Goal: Transaction & Acquisition: Book appointment/travel/reservation

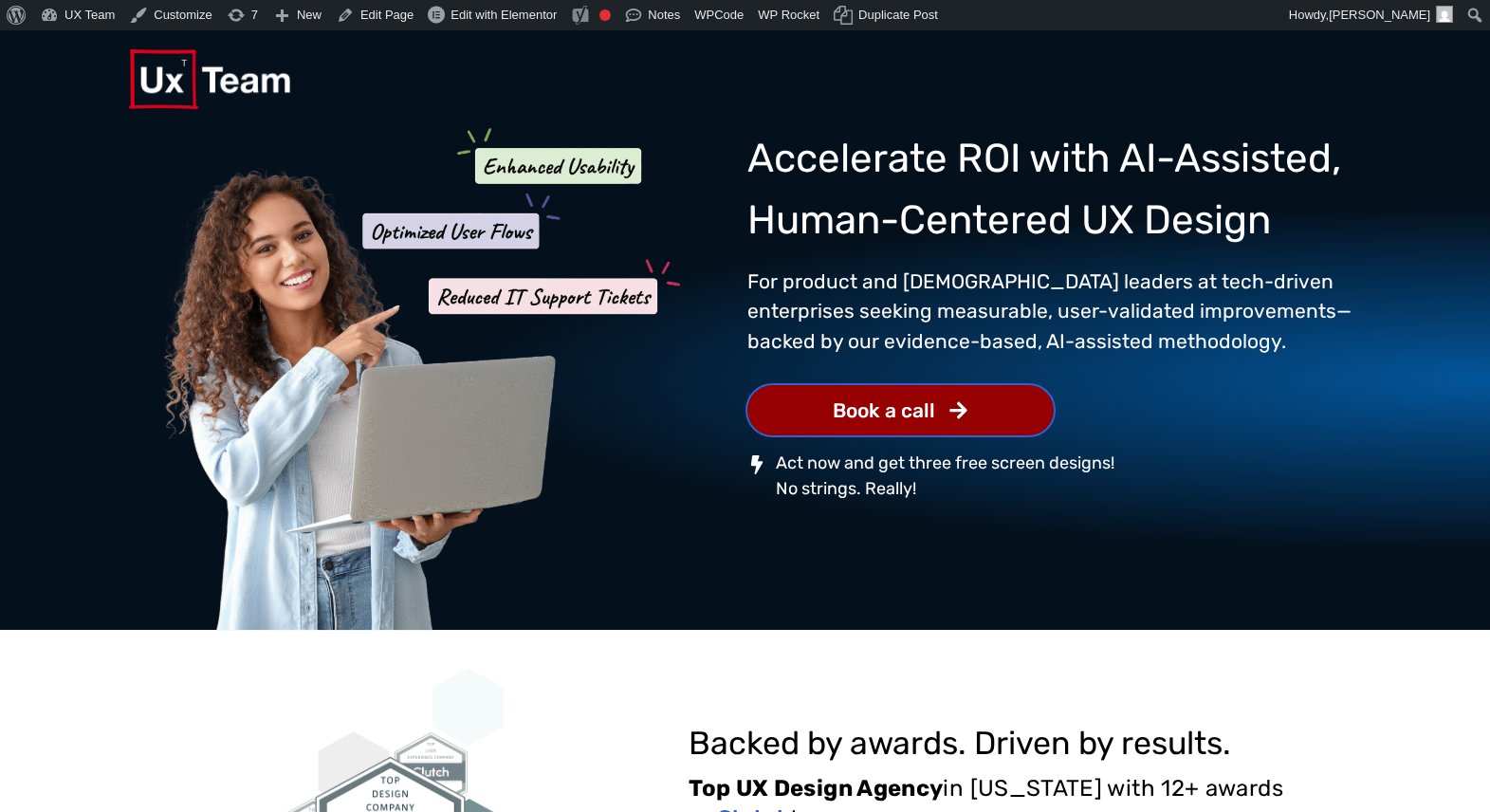
click at [919, 410] on span "Book a call" at bounding box center [883, 410] width 102 height 19
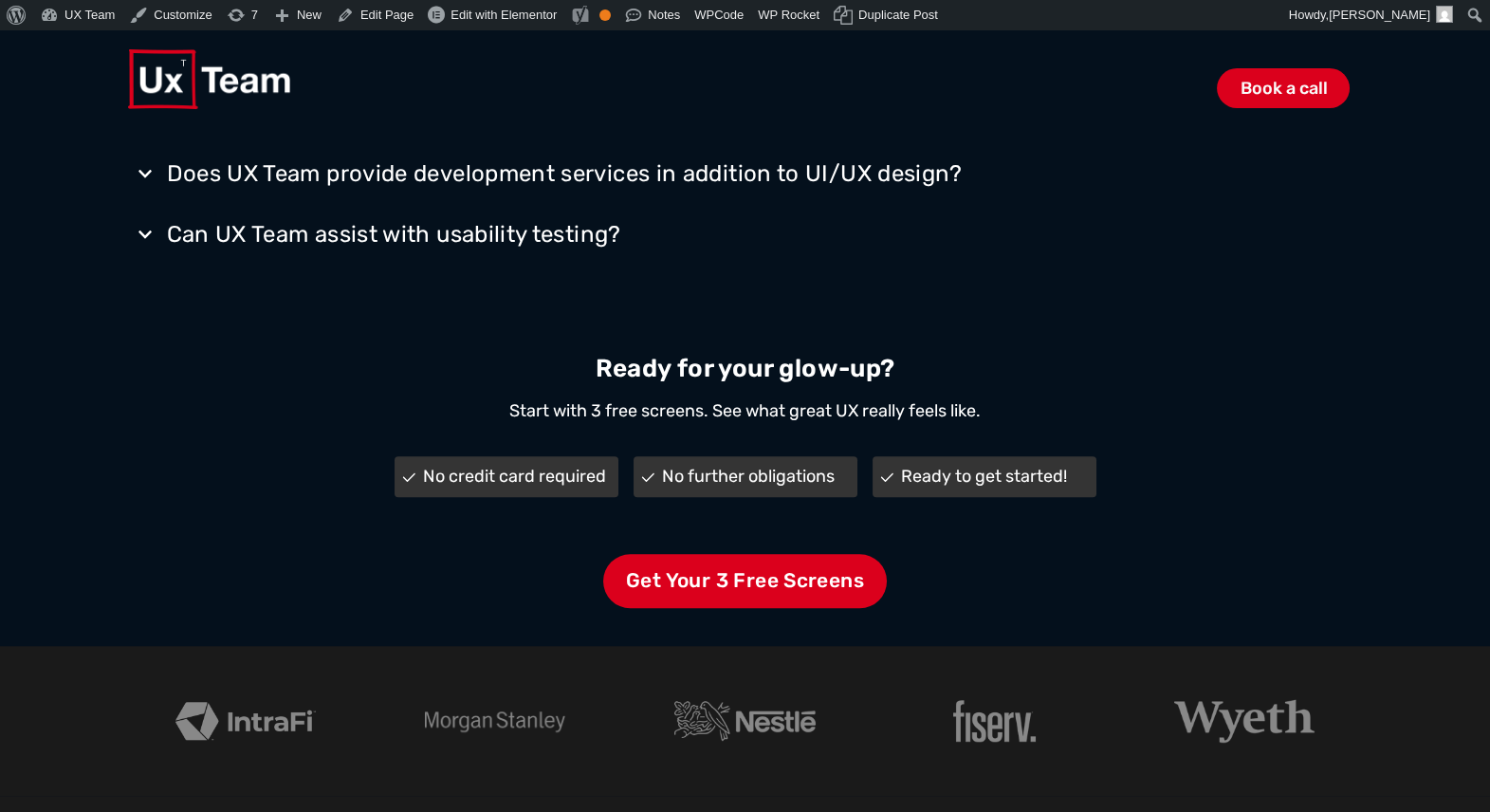
scroll to position [3948, 0]
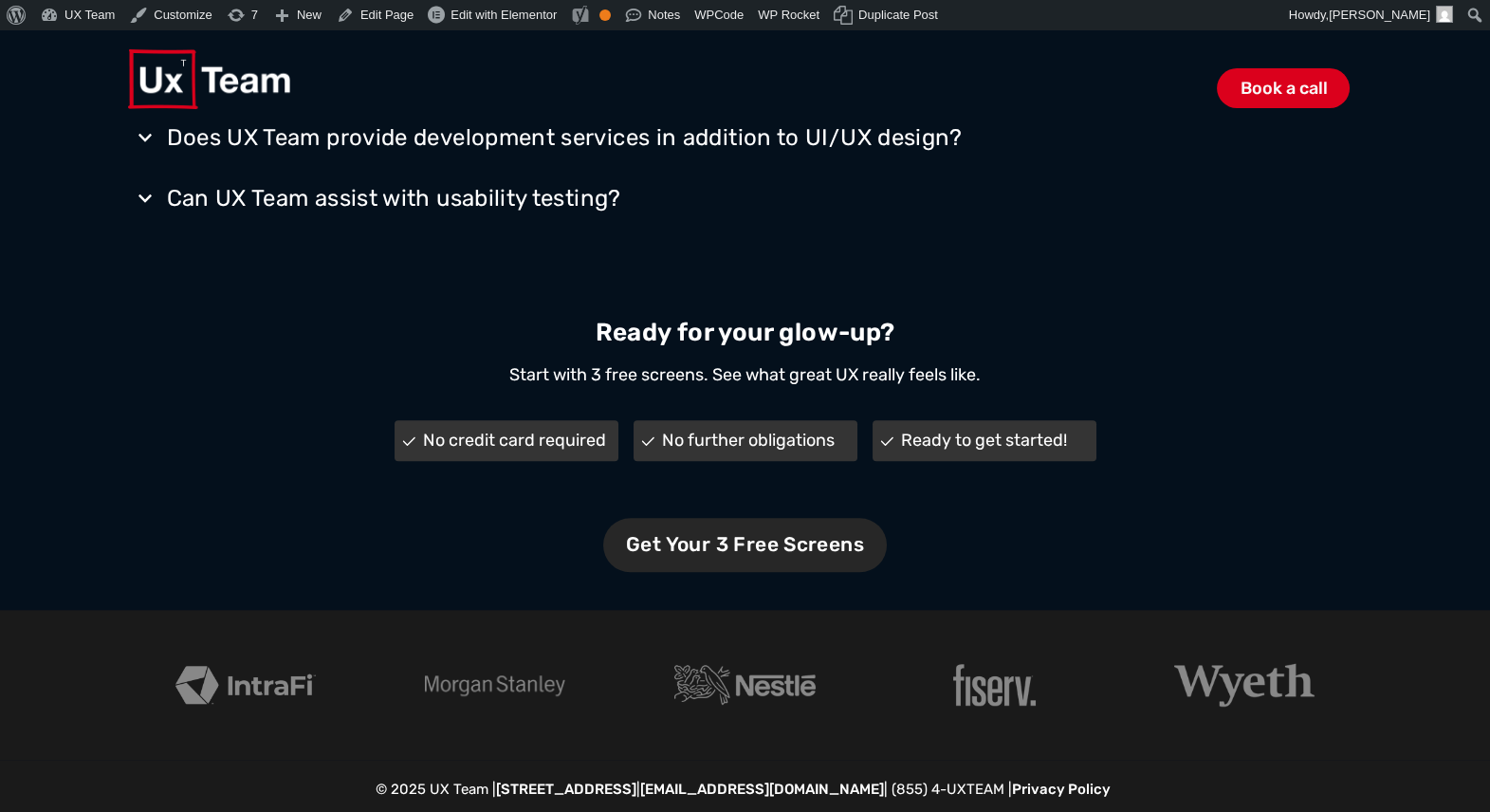
click at [789, 540] on span "Get Your 3 Free Screens" at bounding box center [745, 545] width 284 height 54
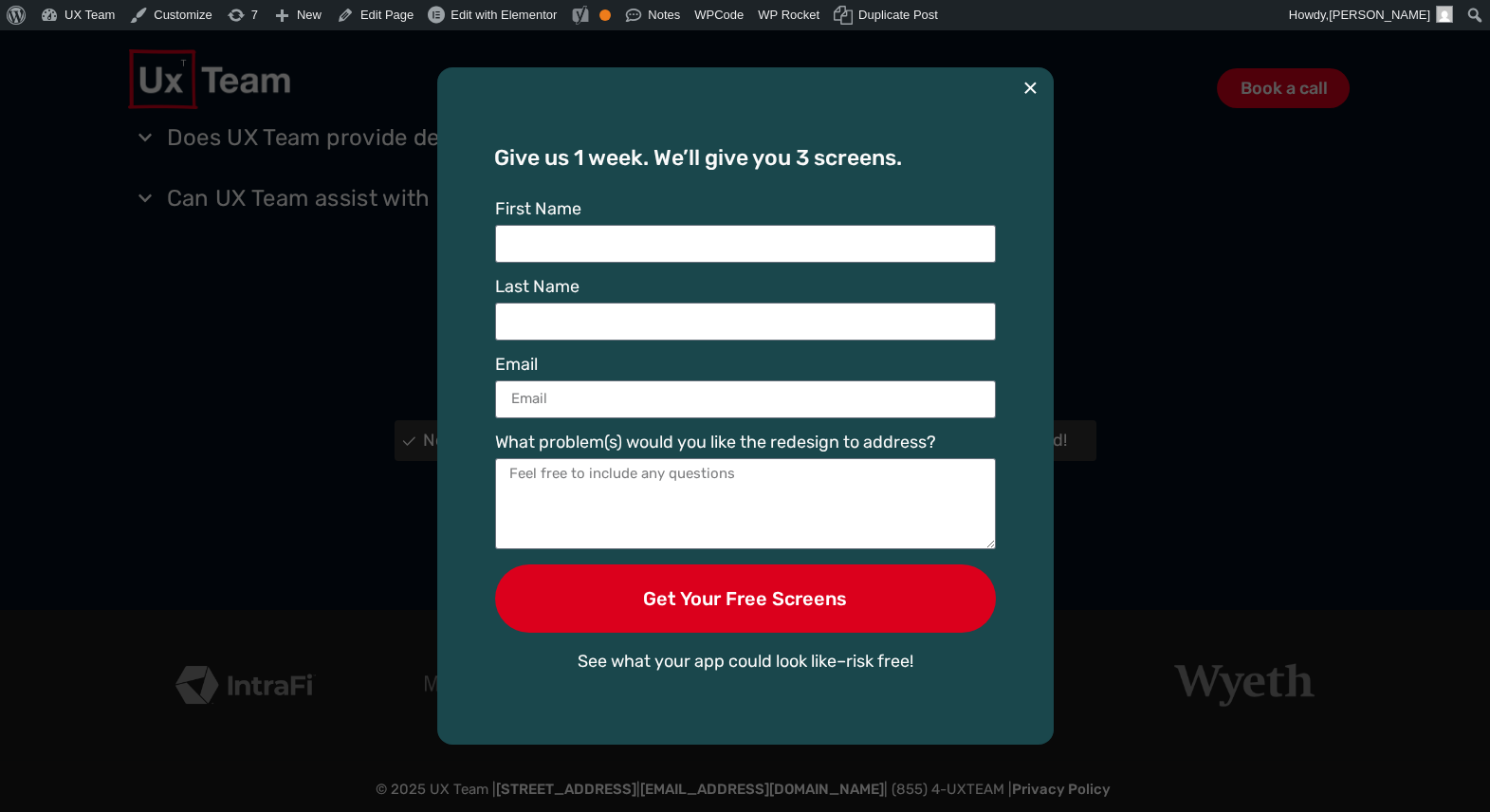
click at [1027, 85] on button "×" at bounding box center [1030, 87] width 16 height 42
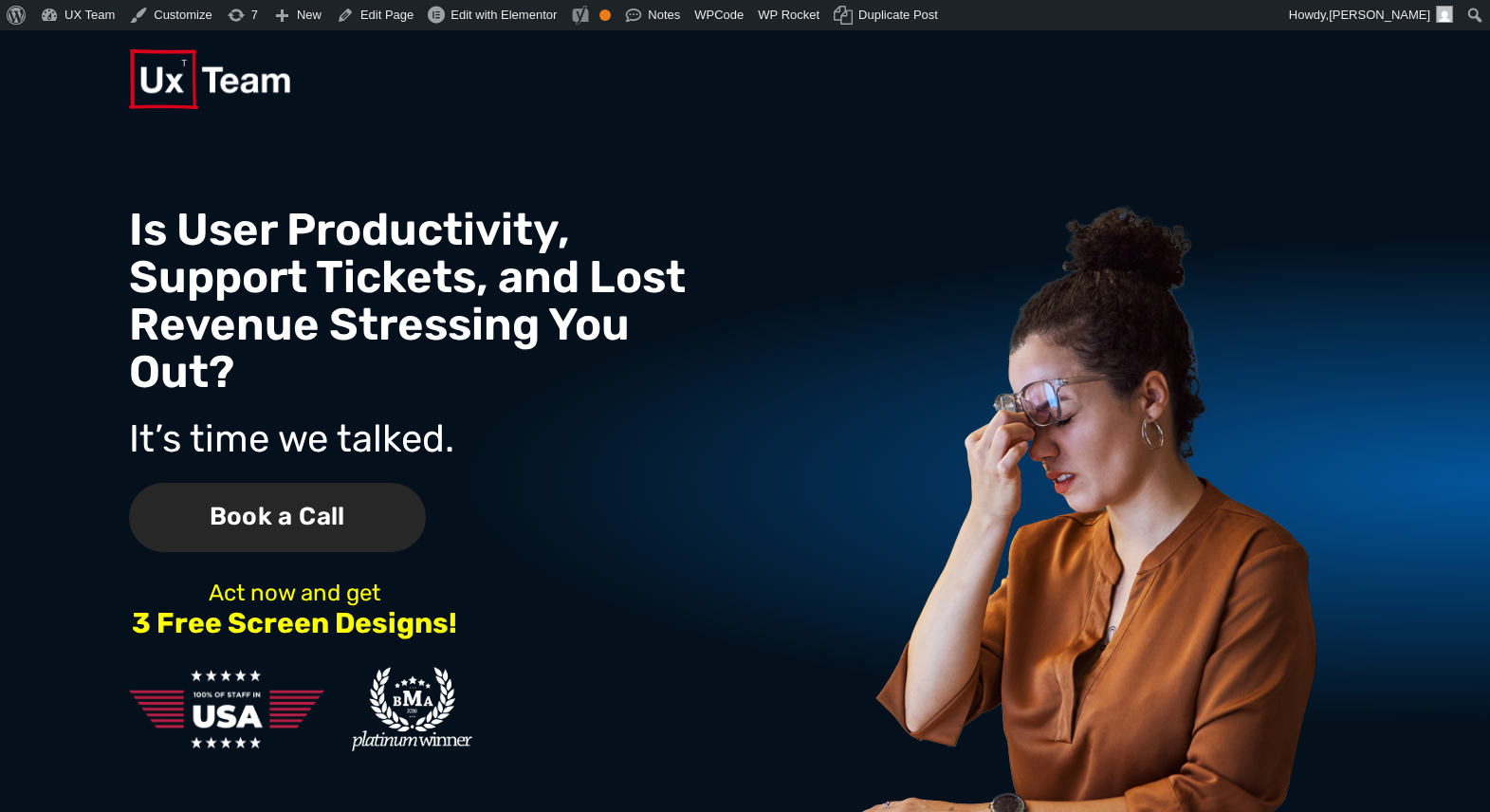
click at [272, 511] on span "Book a Call" at bounding box center [278, 517] width 297 height 69
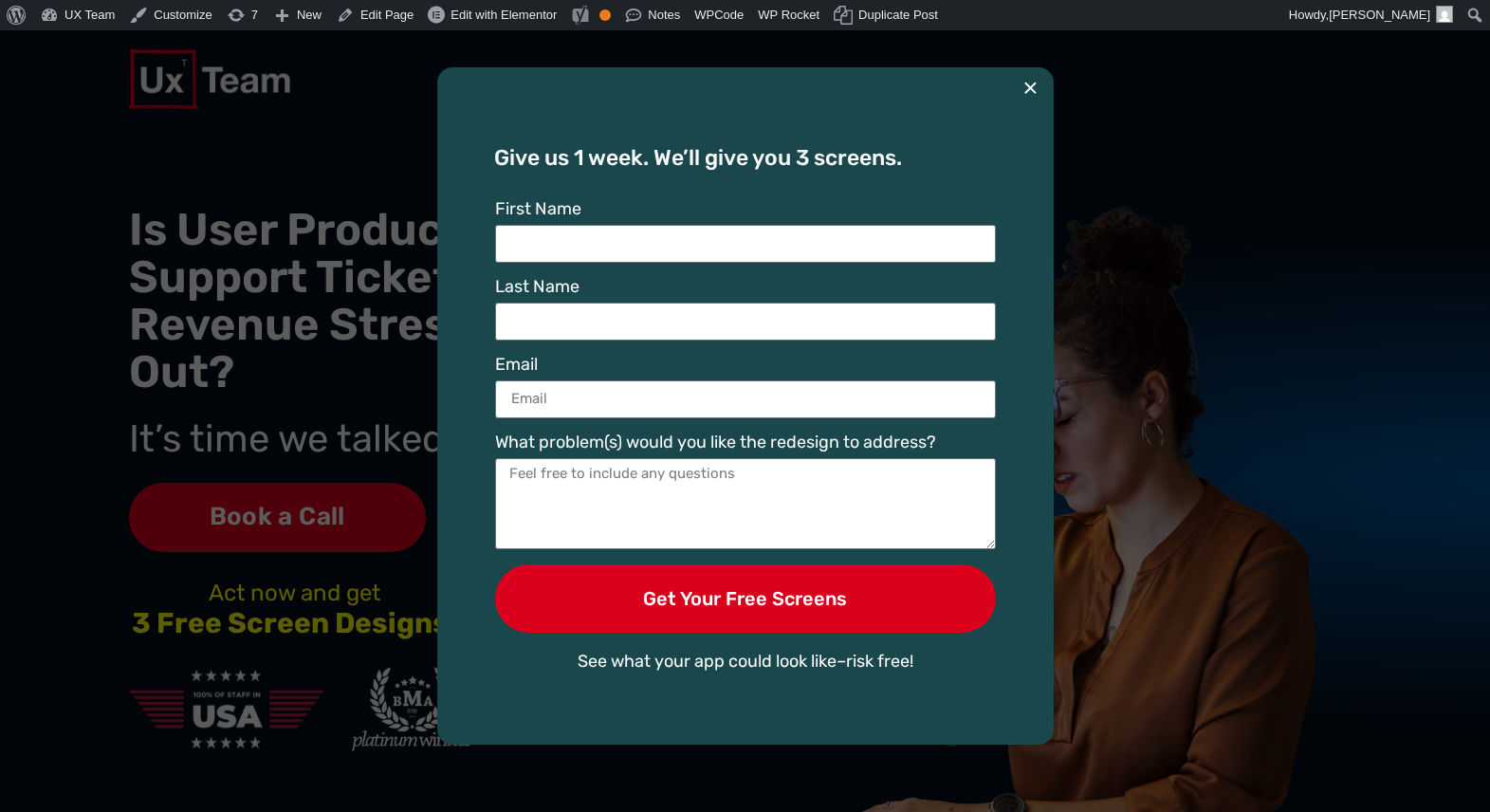
click at [1027, 86] on button "×" at bounding box center [1030, 87] width 16 height 42
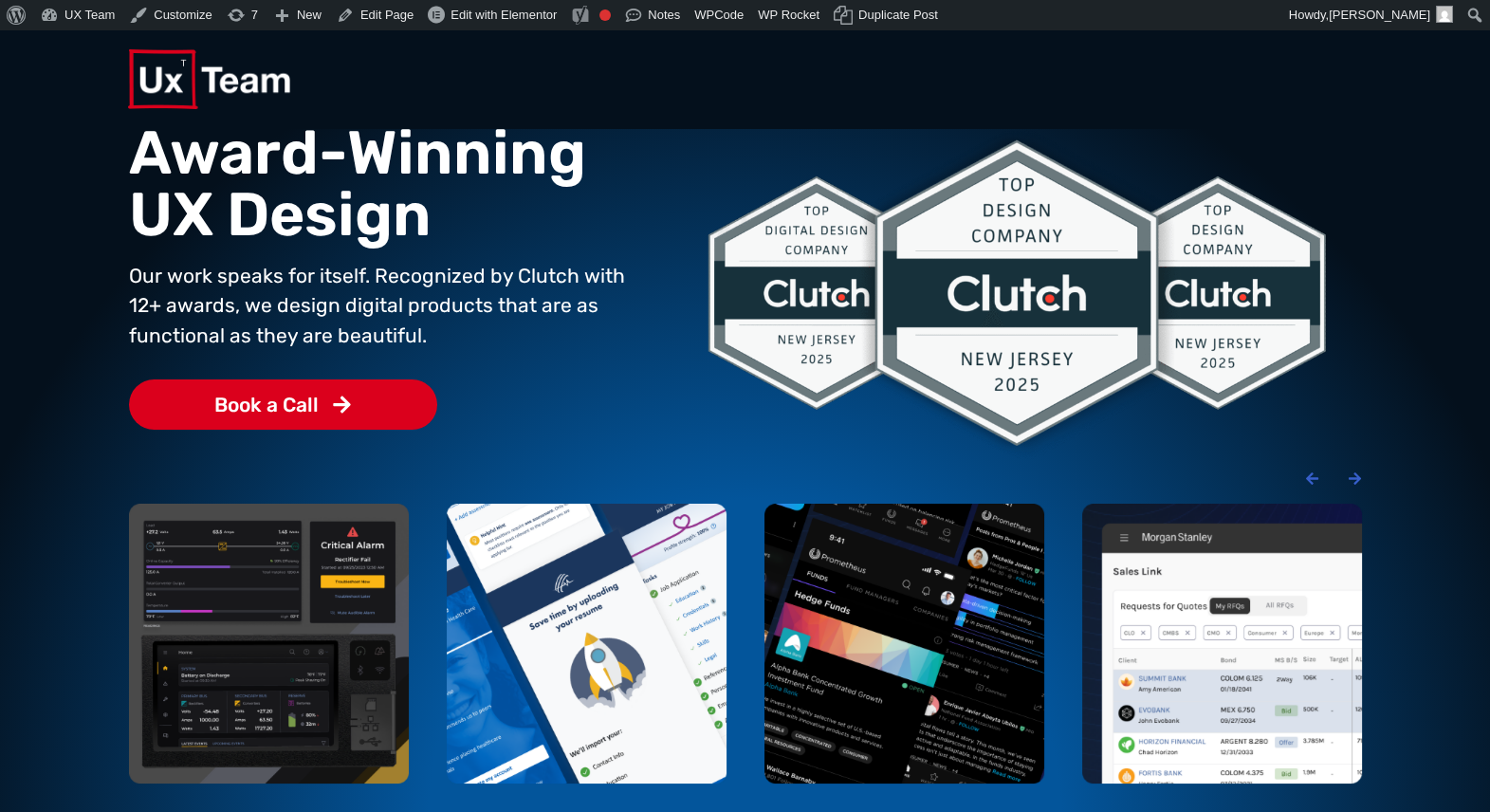
scroll to position [67, 0]
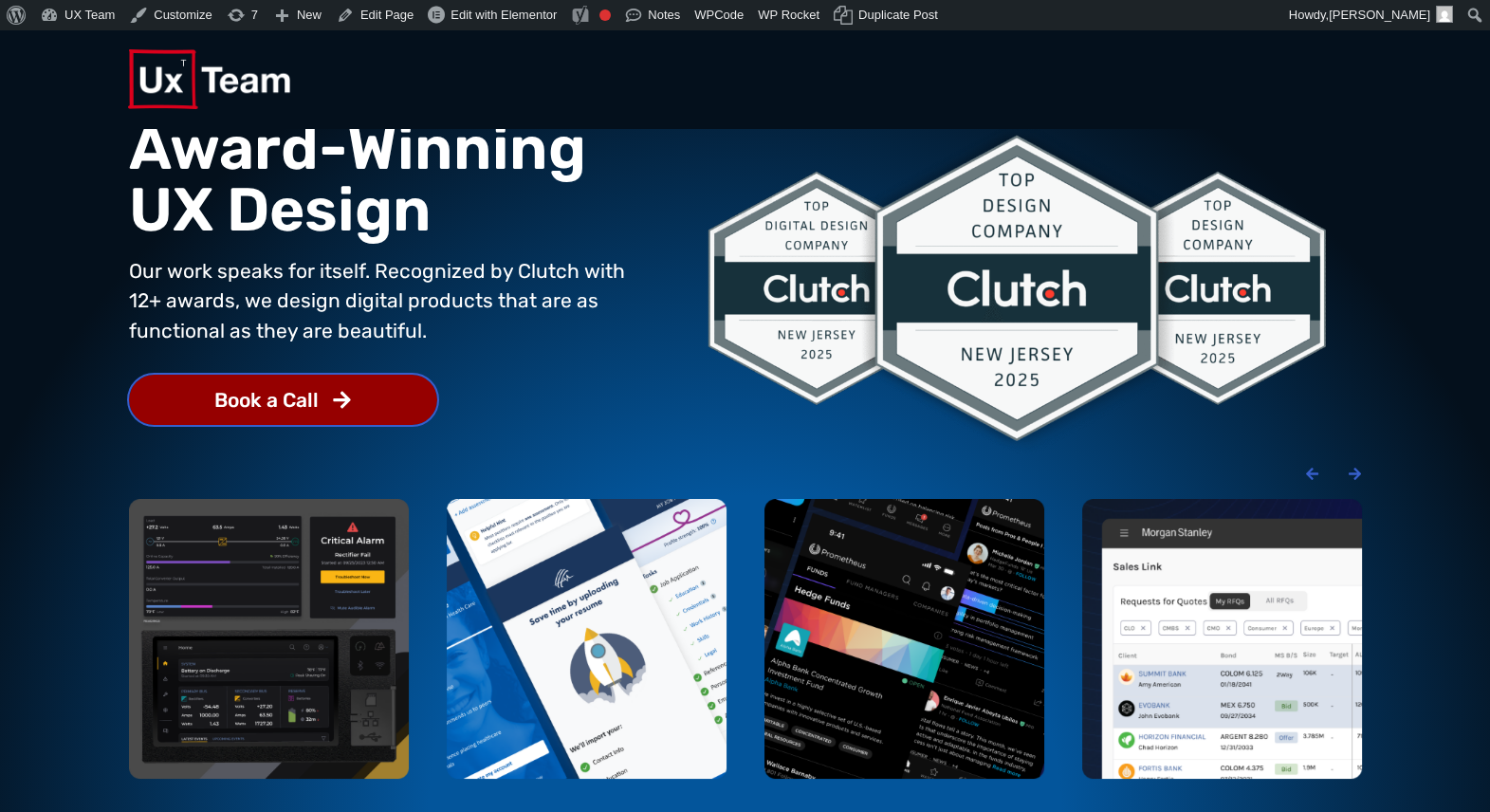
click at [283, 414] on link "Book a Call" at bounding box center [283, 400] width 308 height 51
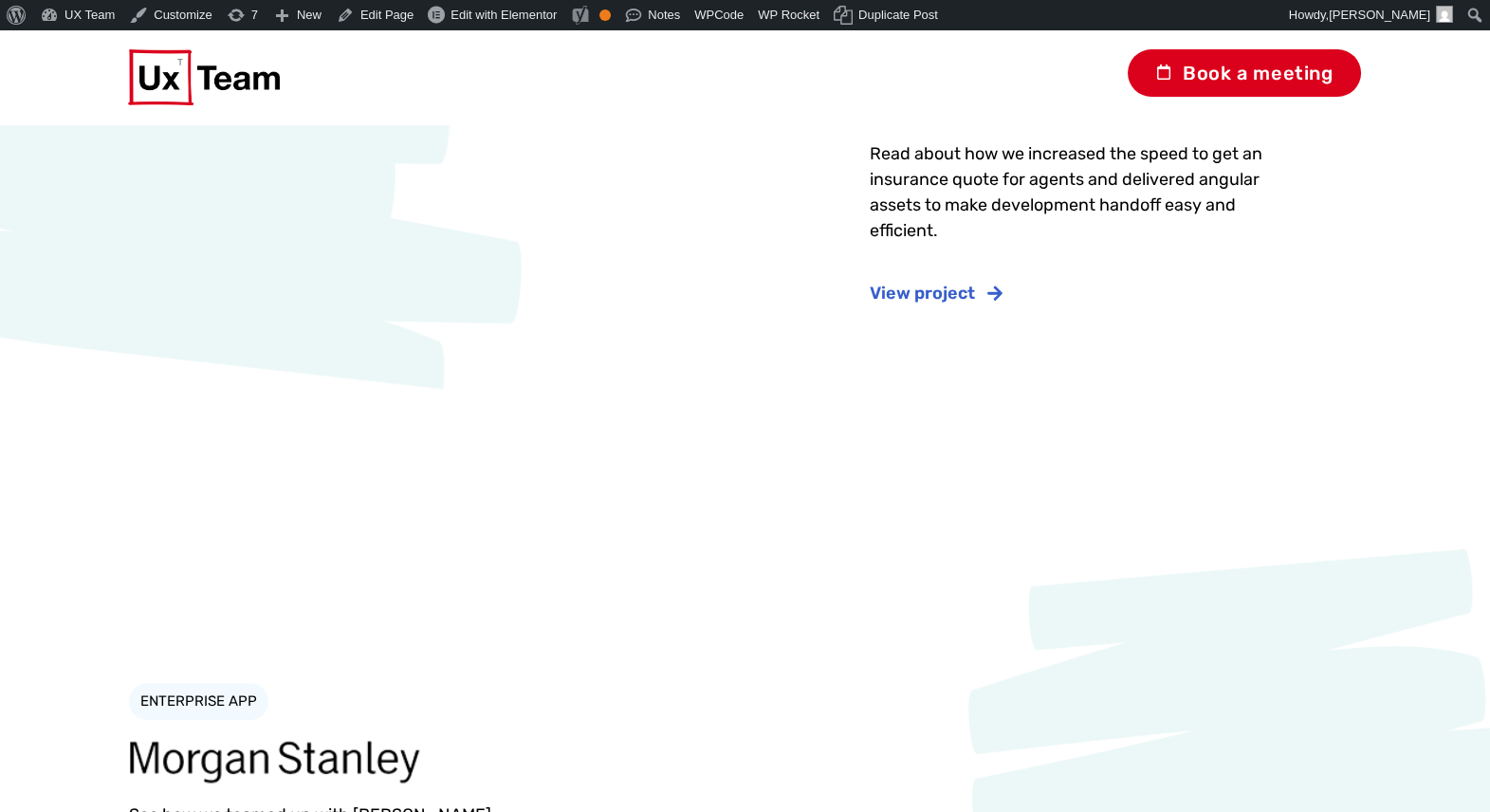
scroll to position [3705, 0]
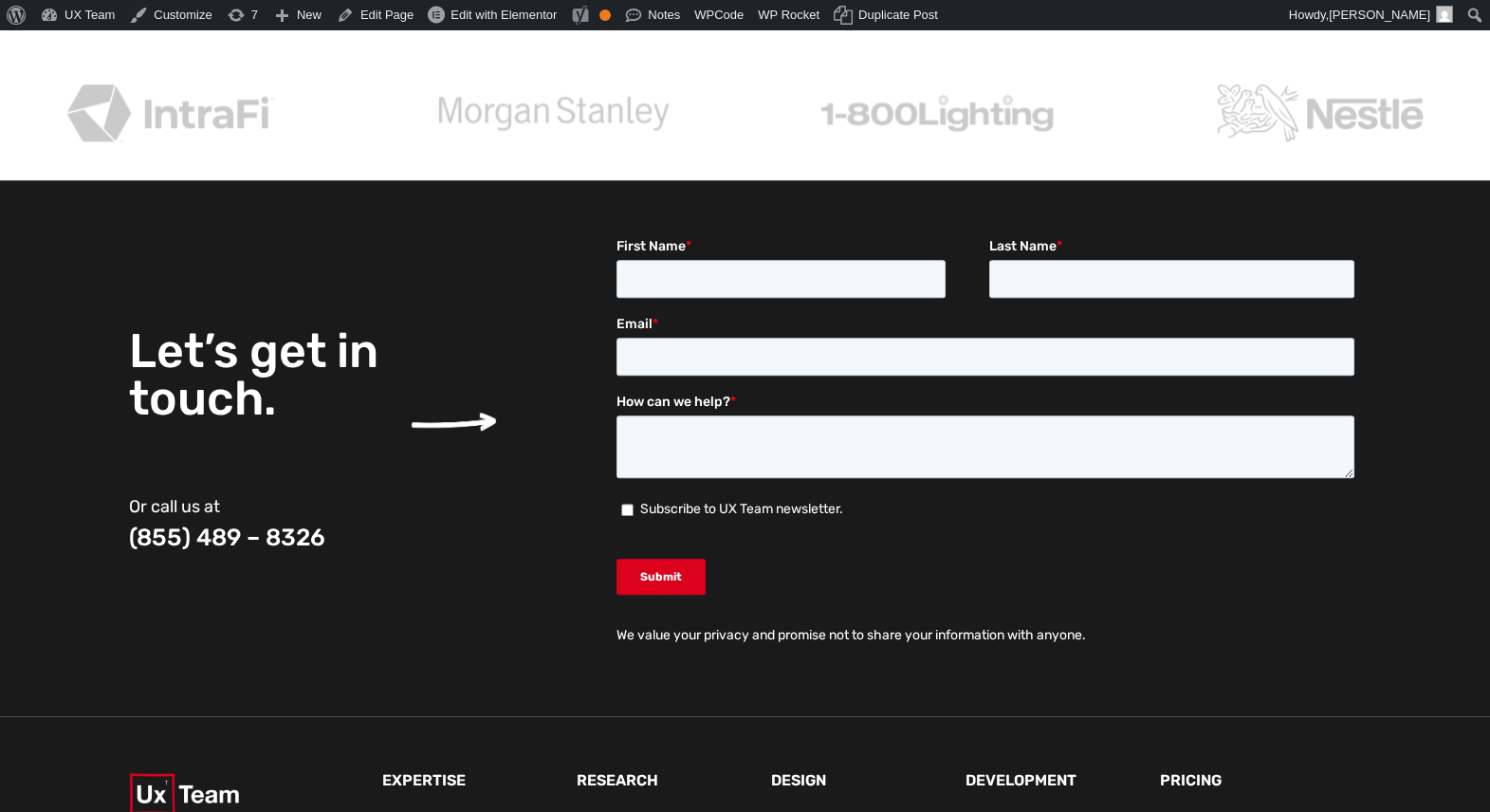
scroll to position [4799, 0]
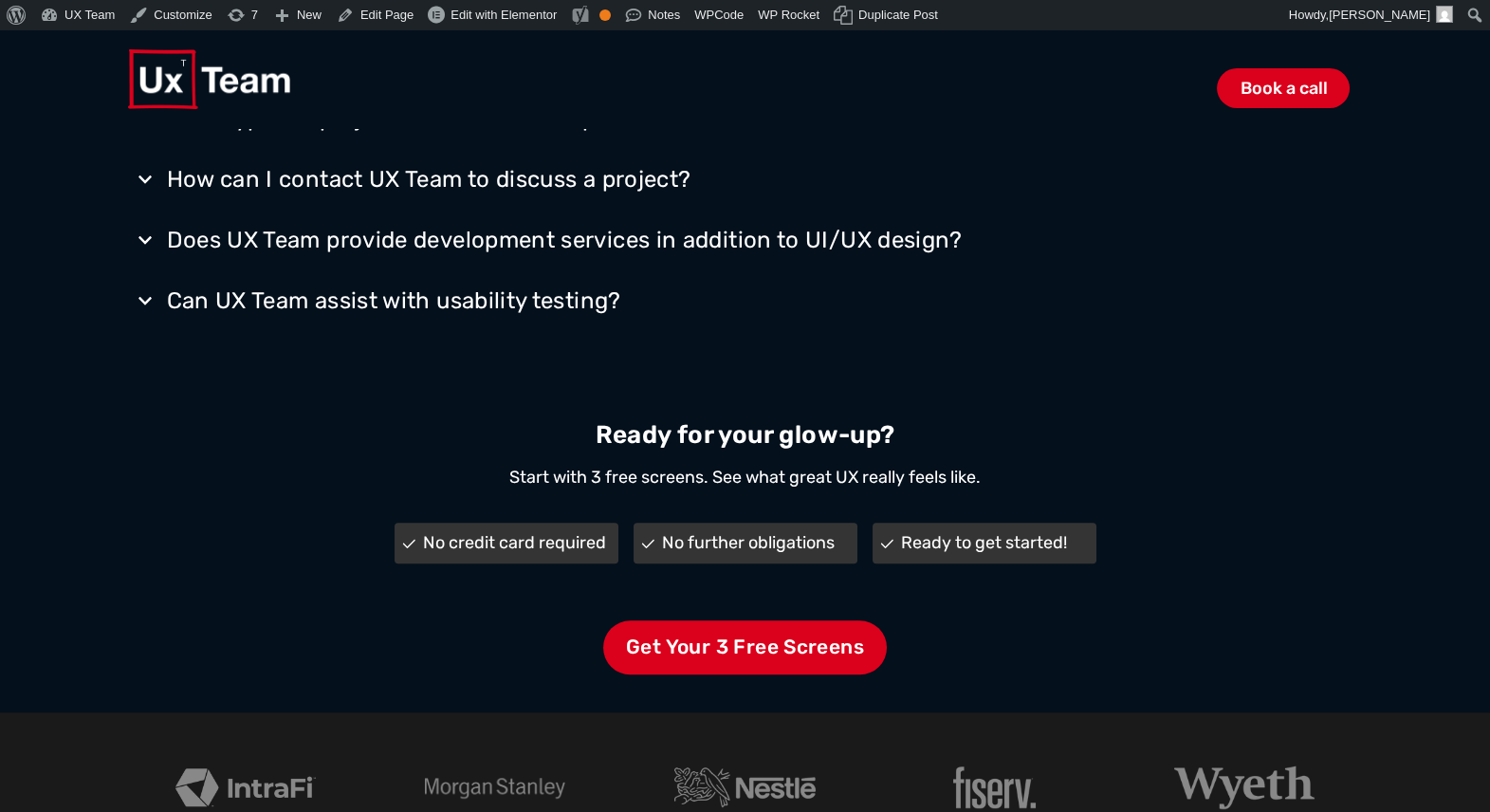
scroll to position [3968, 0]
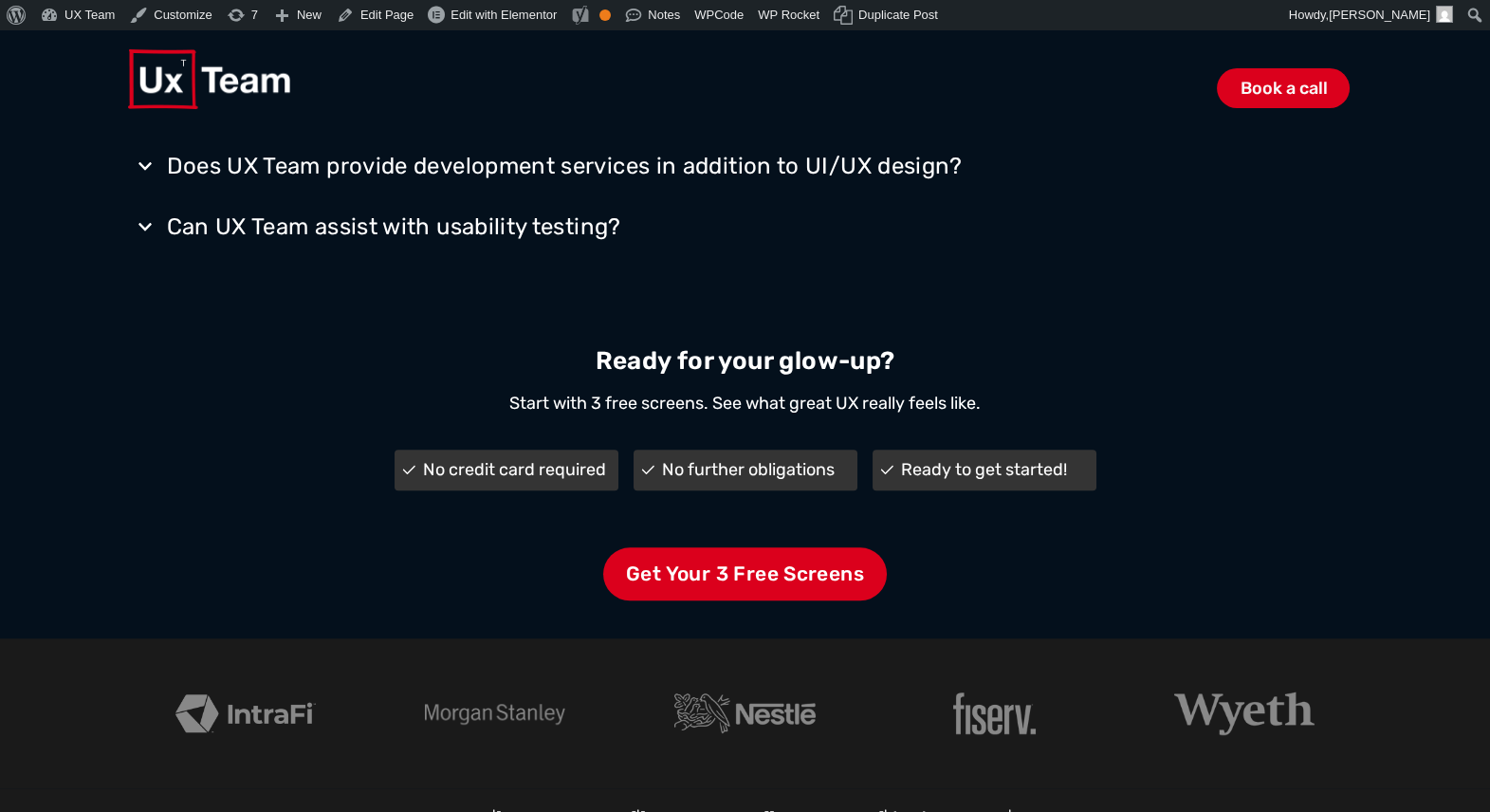
scroll to position [4060, 0]
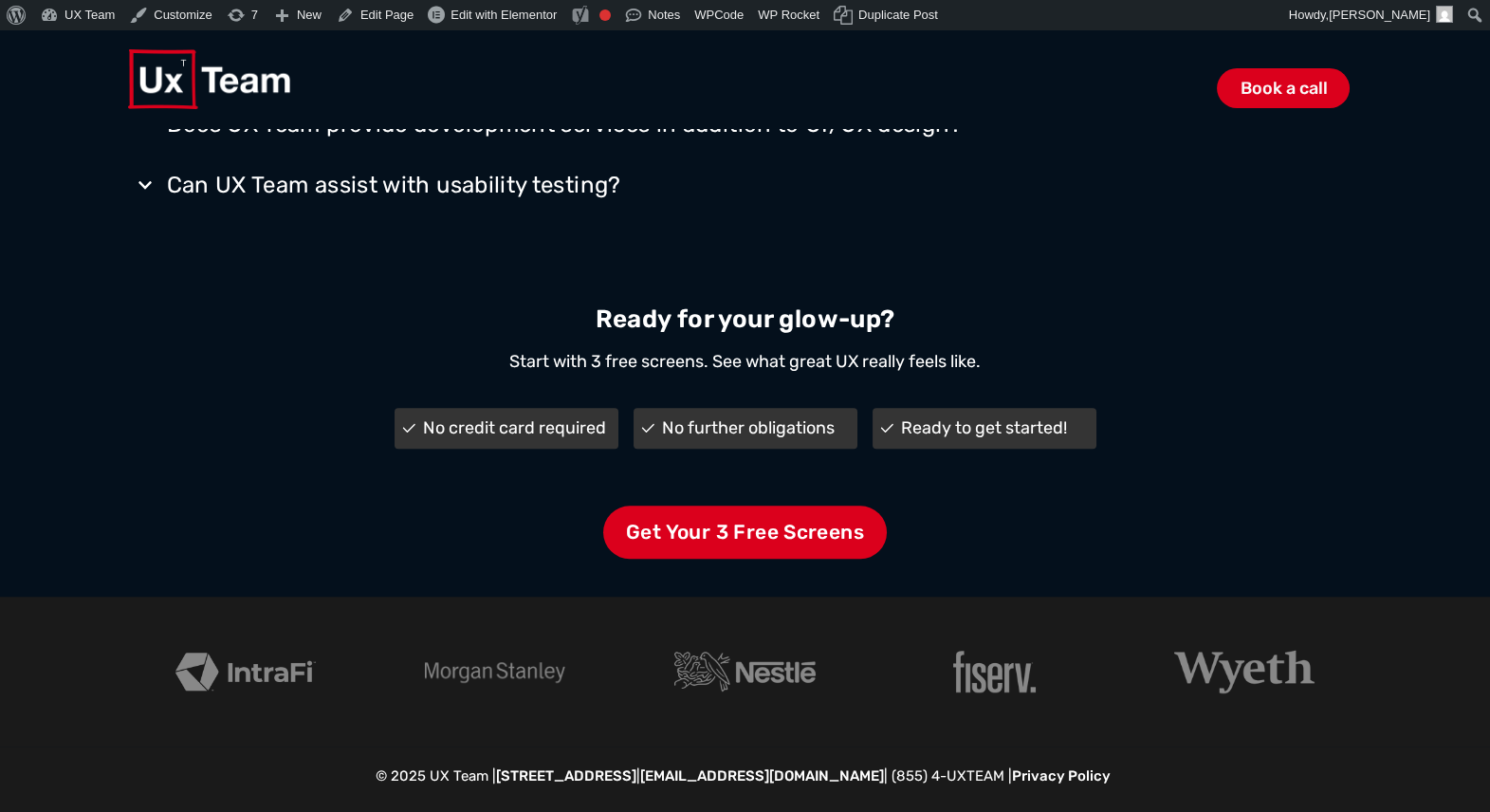
scroll to position [4017, 0]
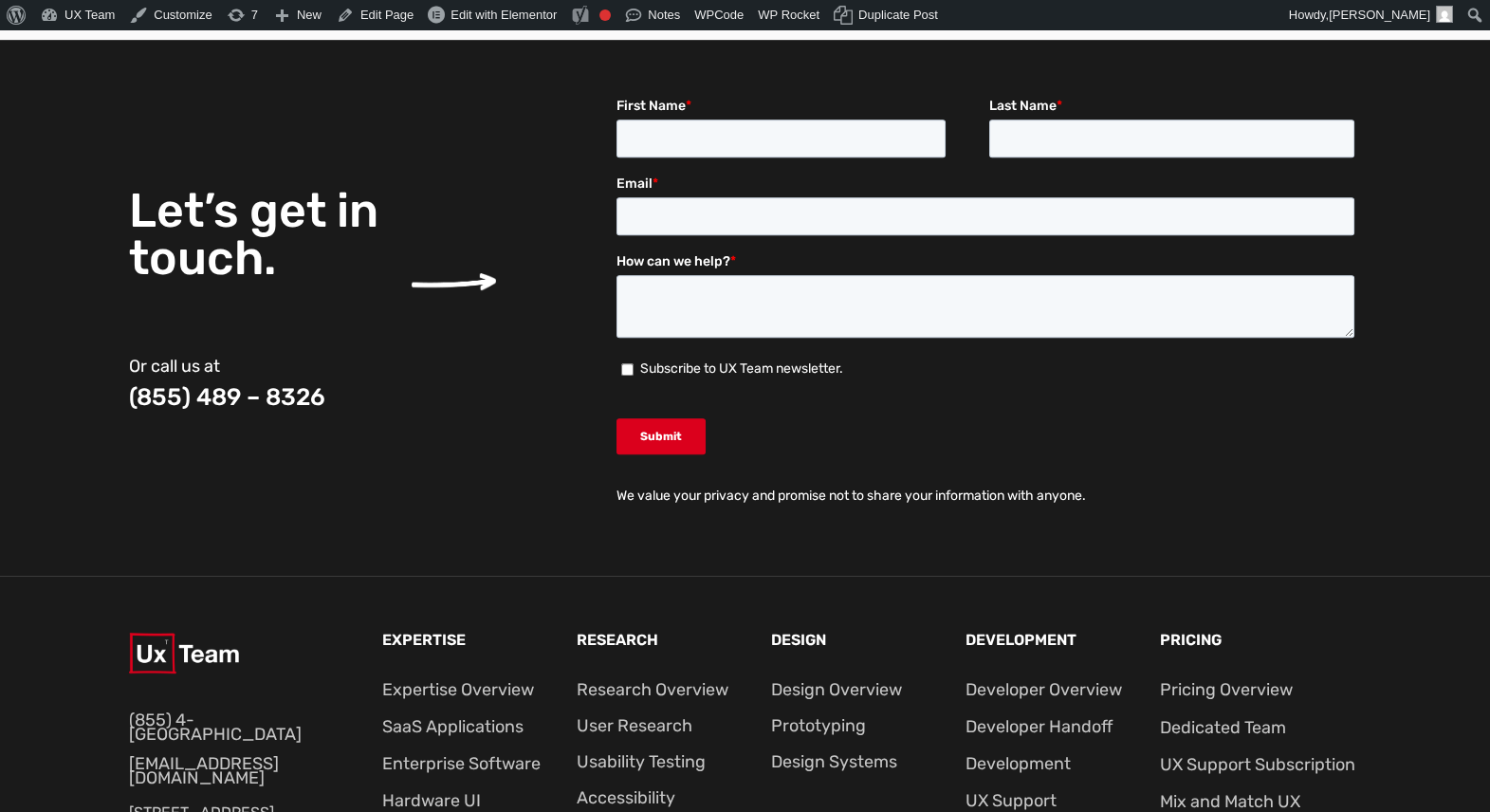
scroll to position [2503, 0]
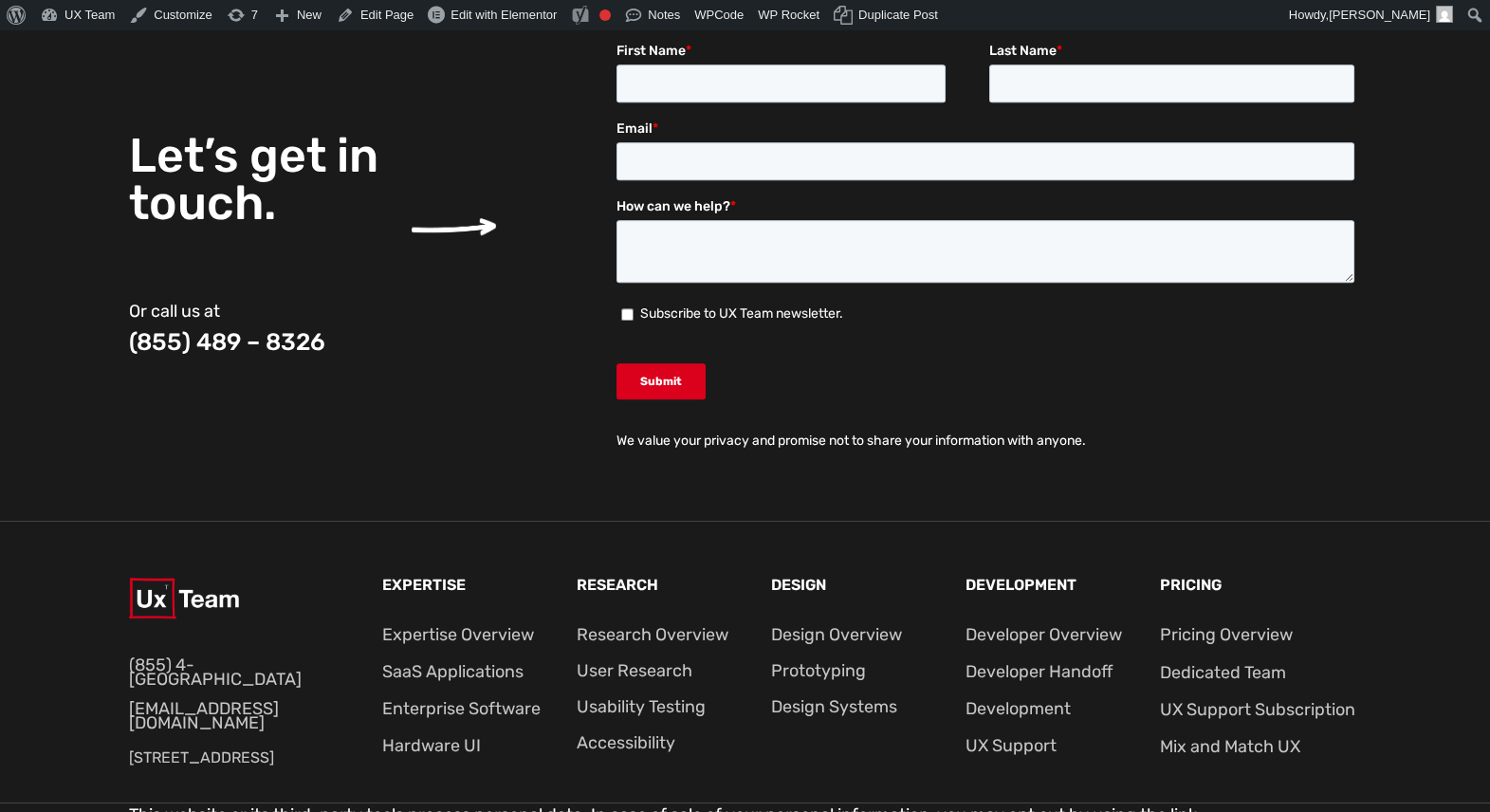
scroll to position [3688, 0]
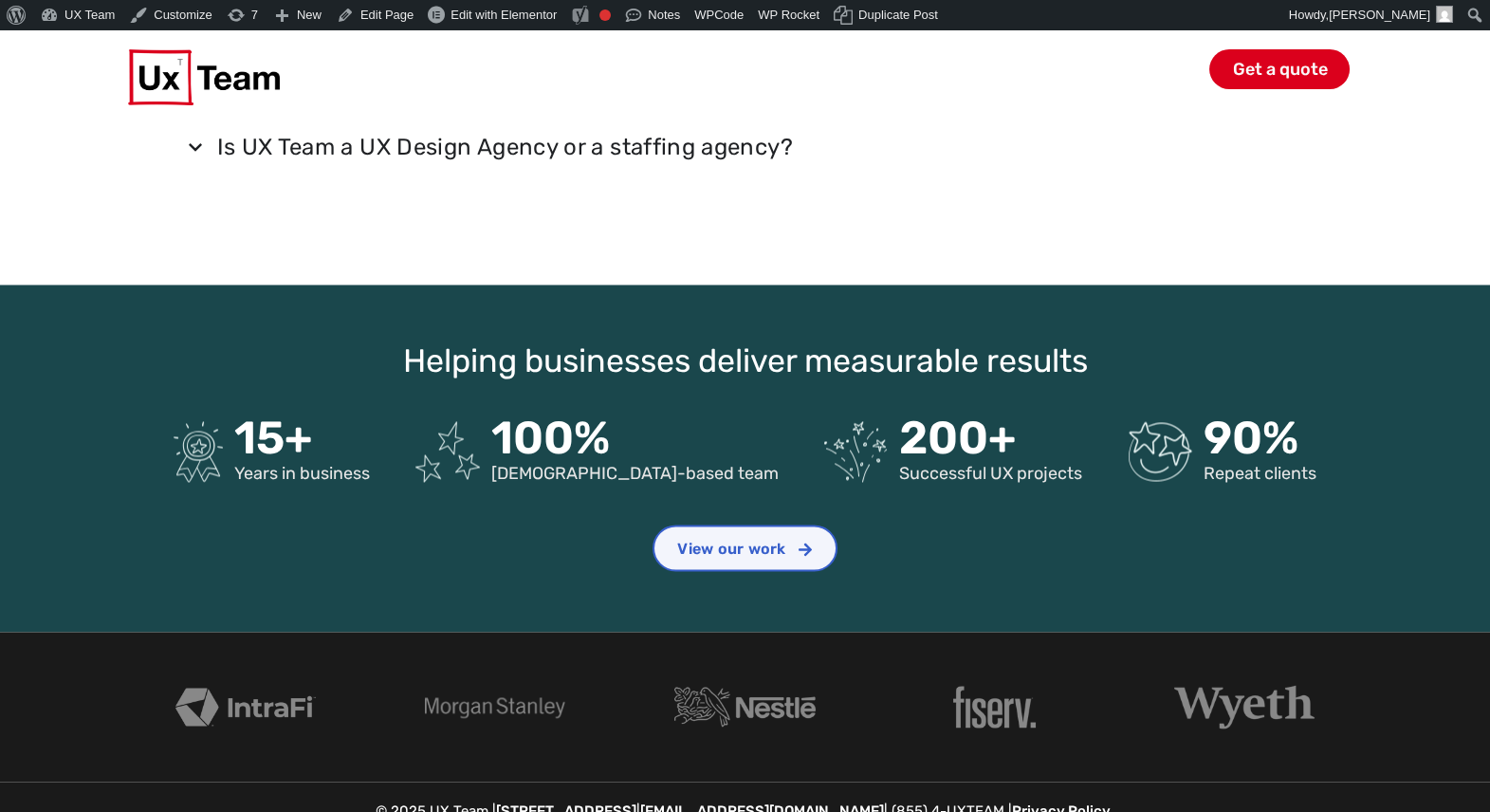
scroll to position [7223, 0]
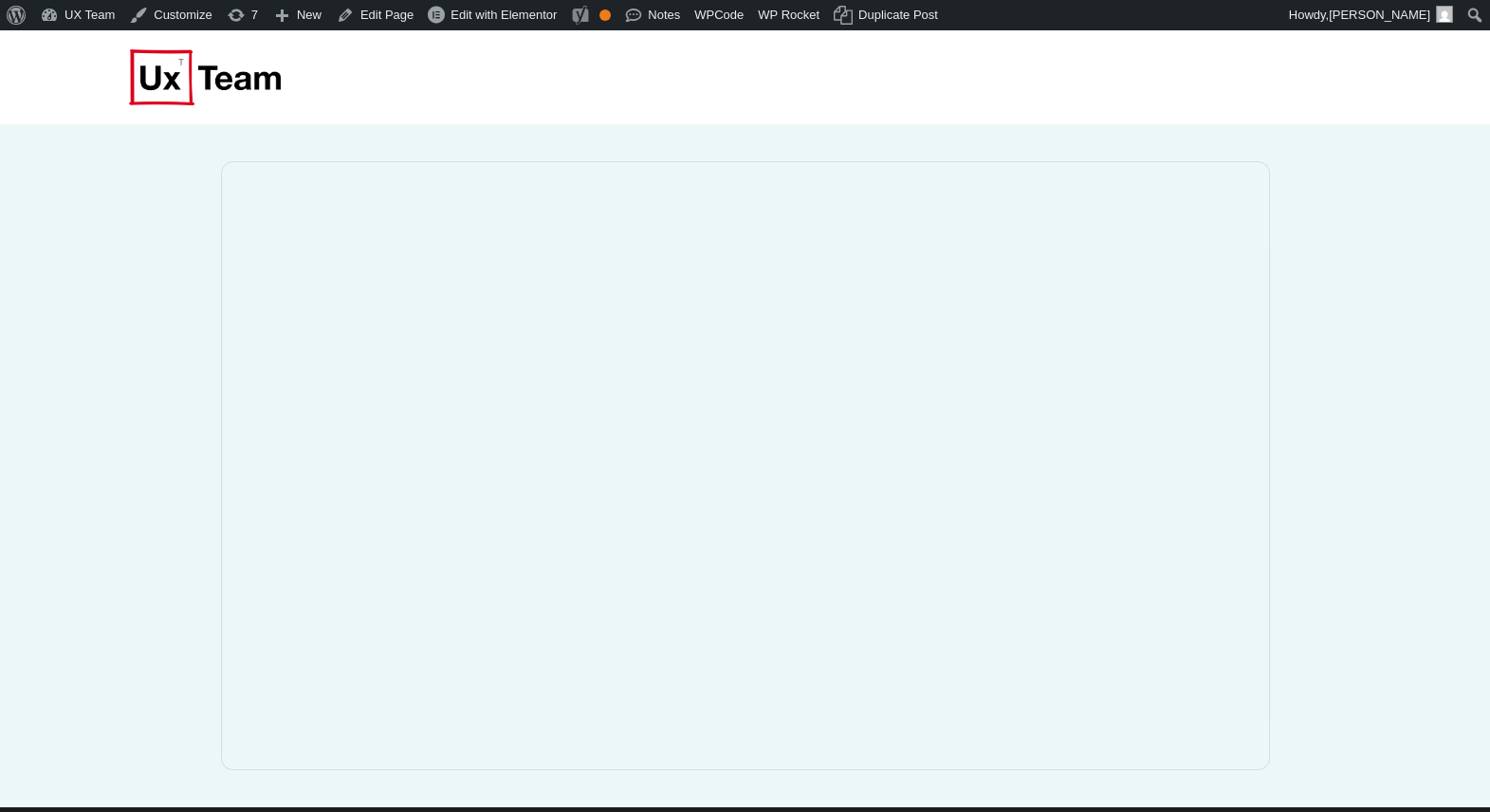
scroll to position [66, 0]
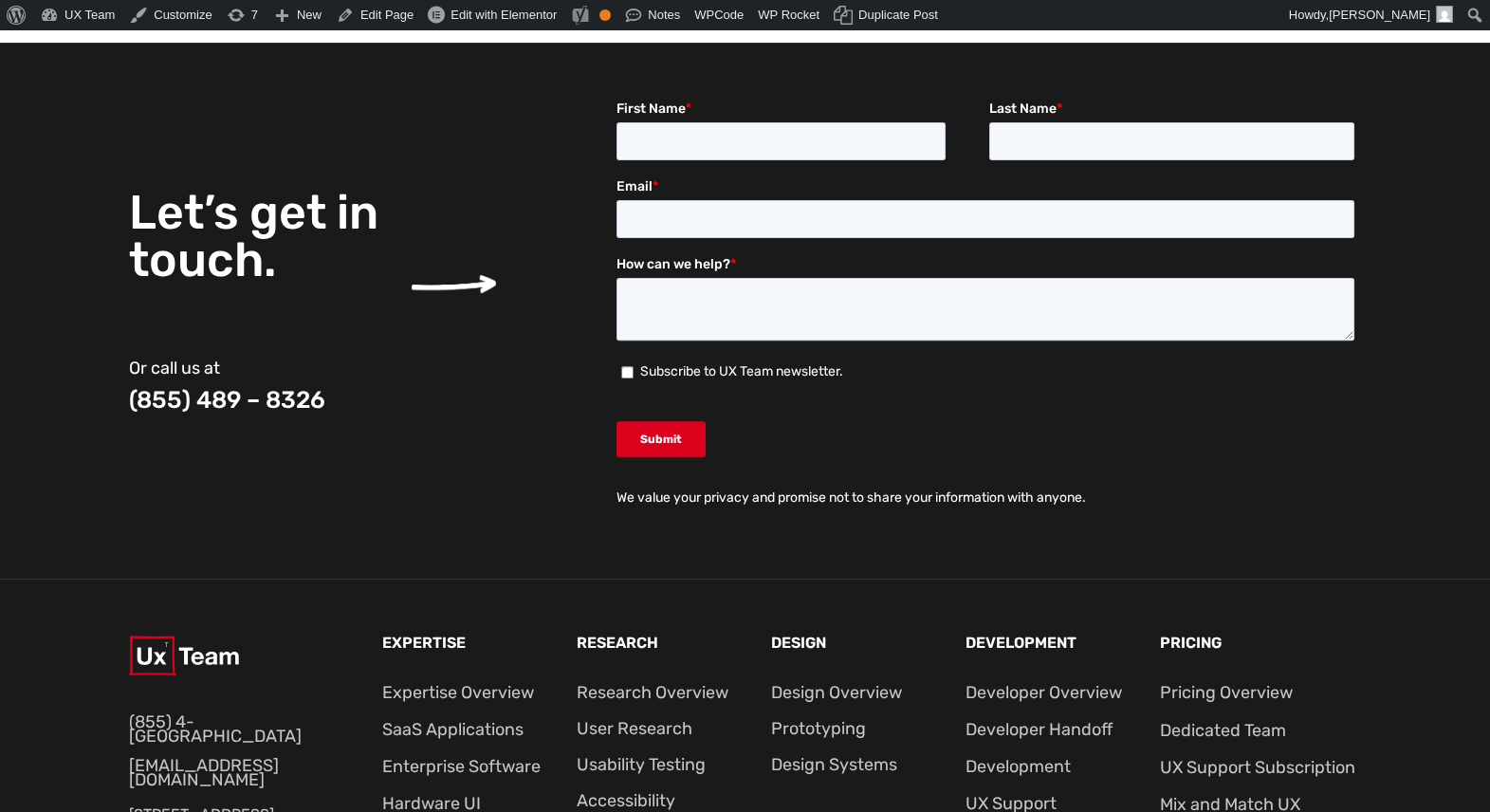
scroll to position [1938, 0]
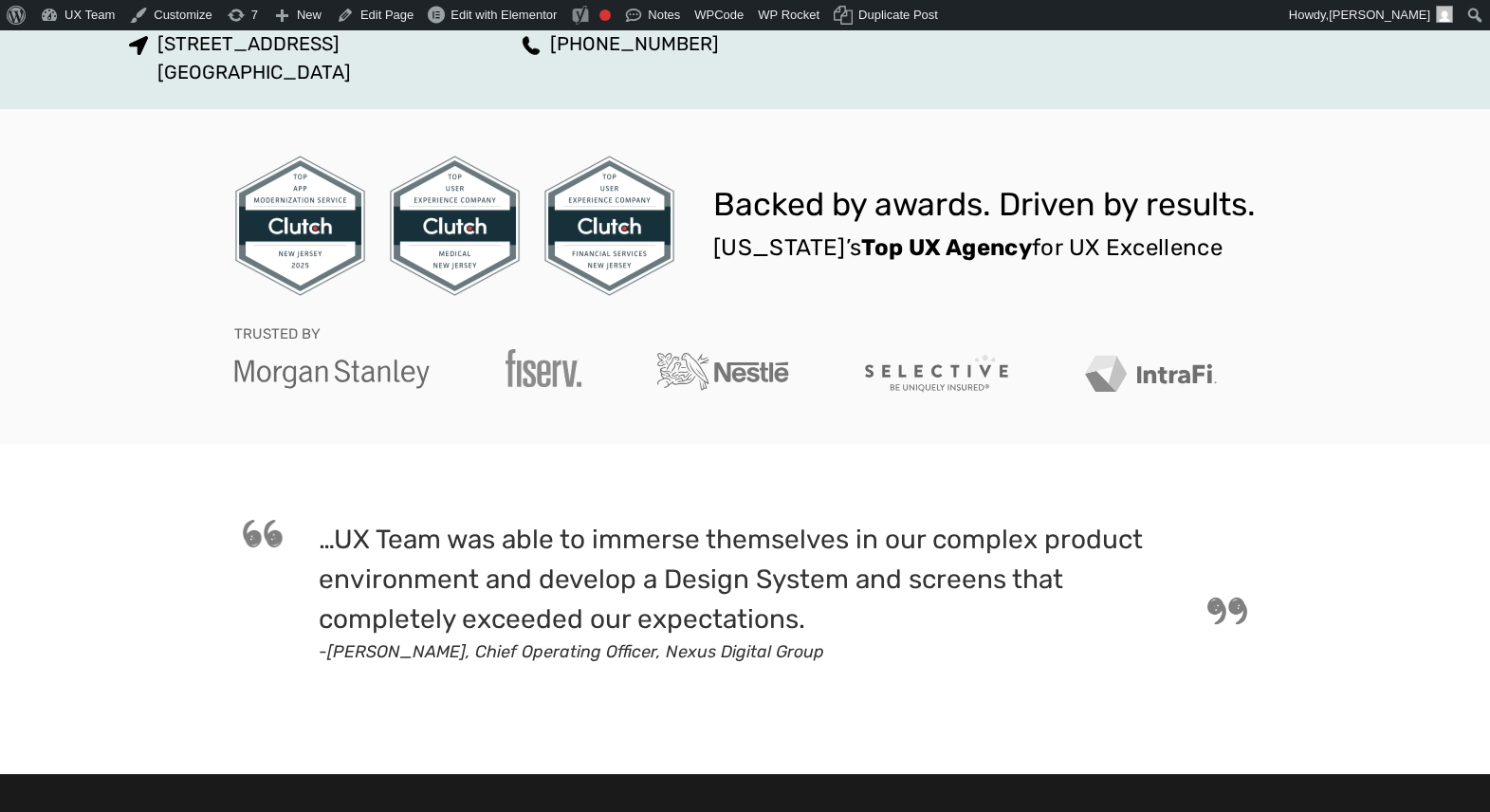
scroll to position [1321, 0]
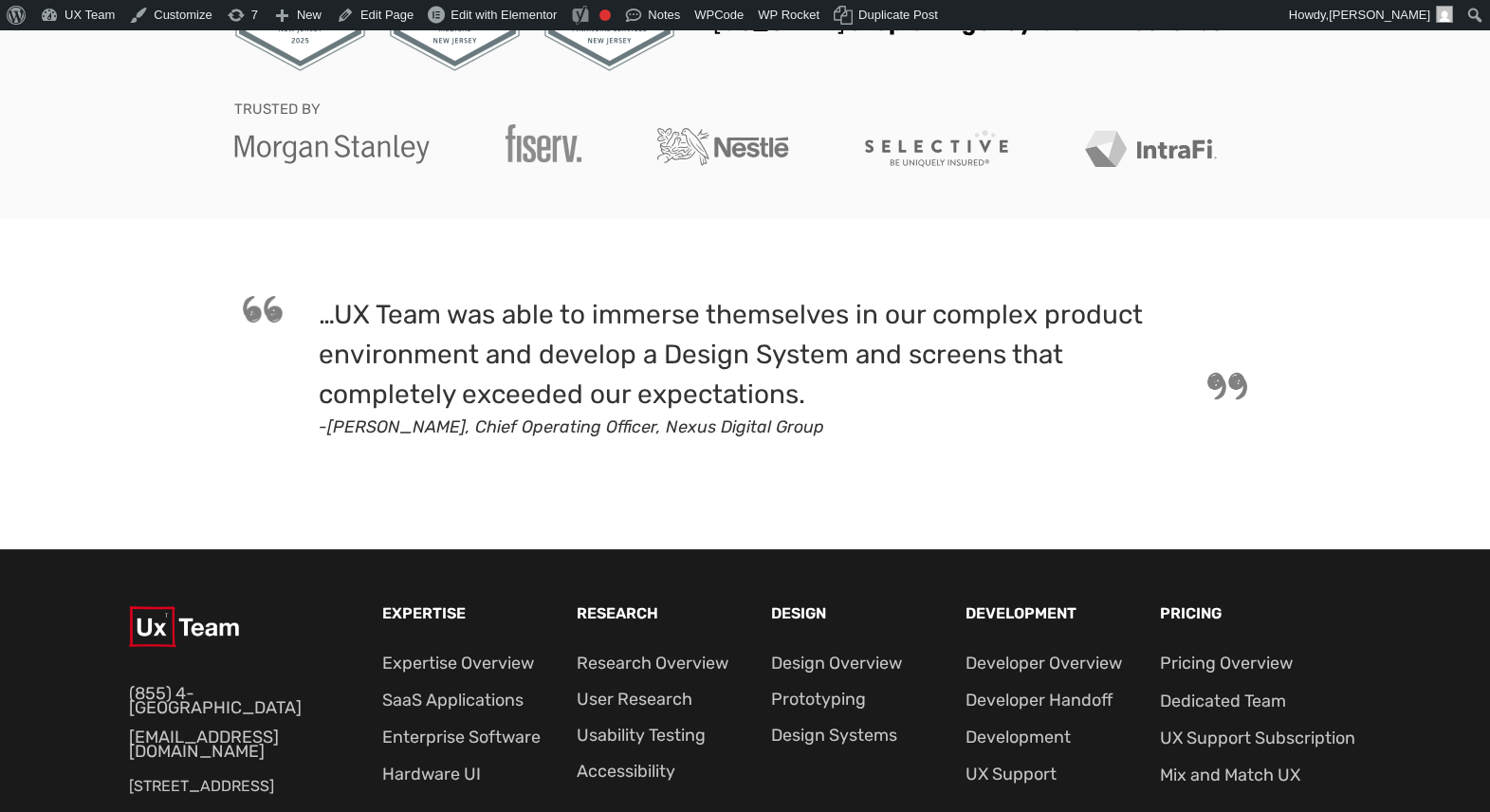
scroll to position [1282, 0]
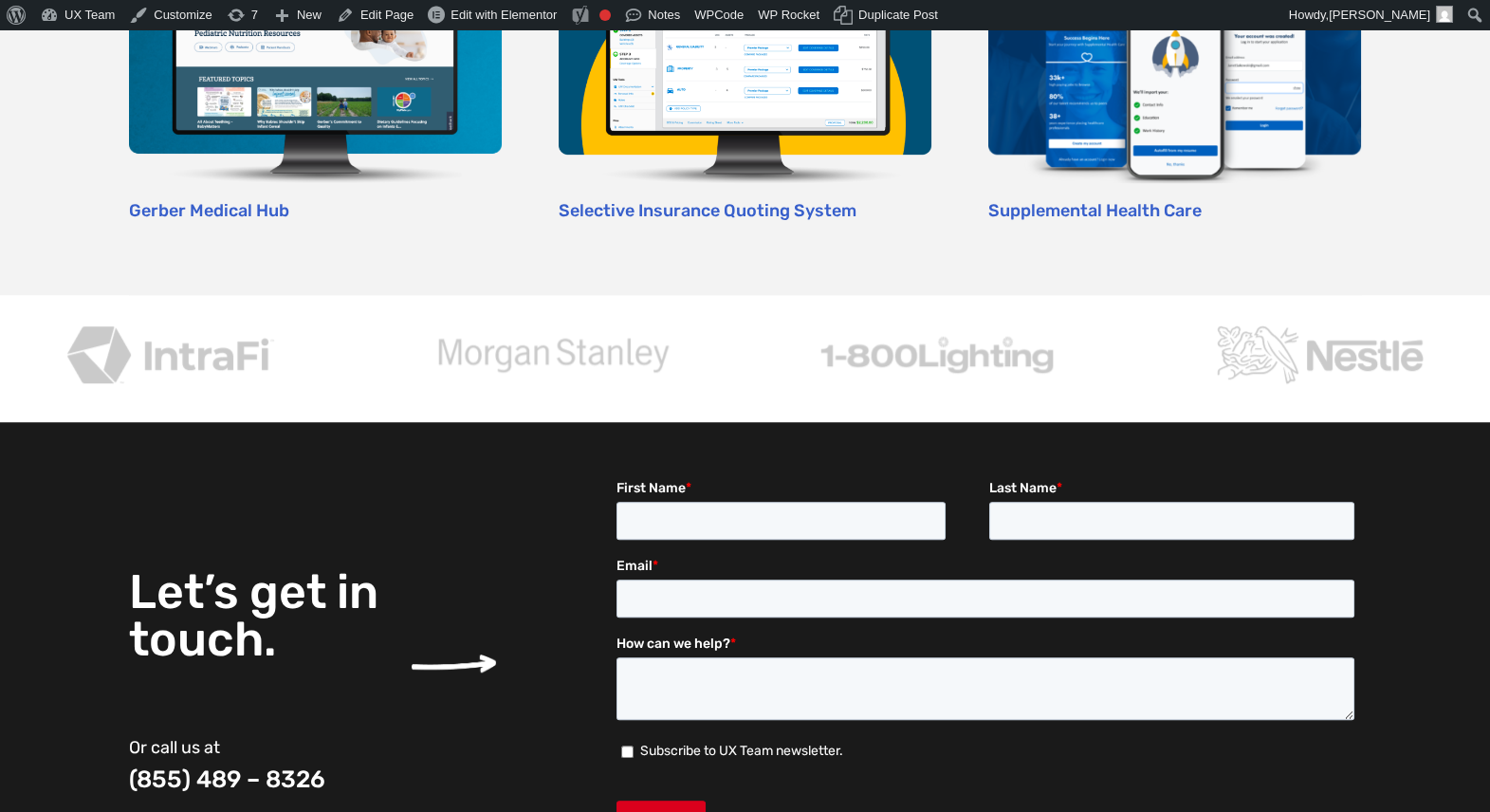
scroll to position [3576, 0]
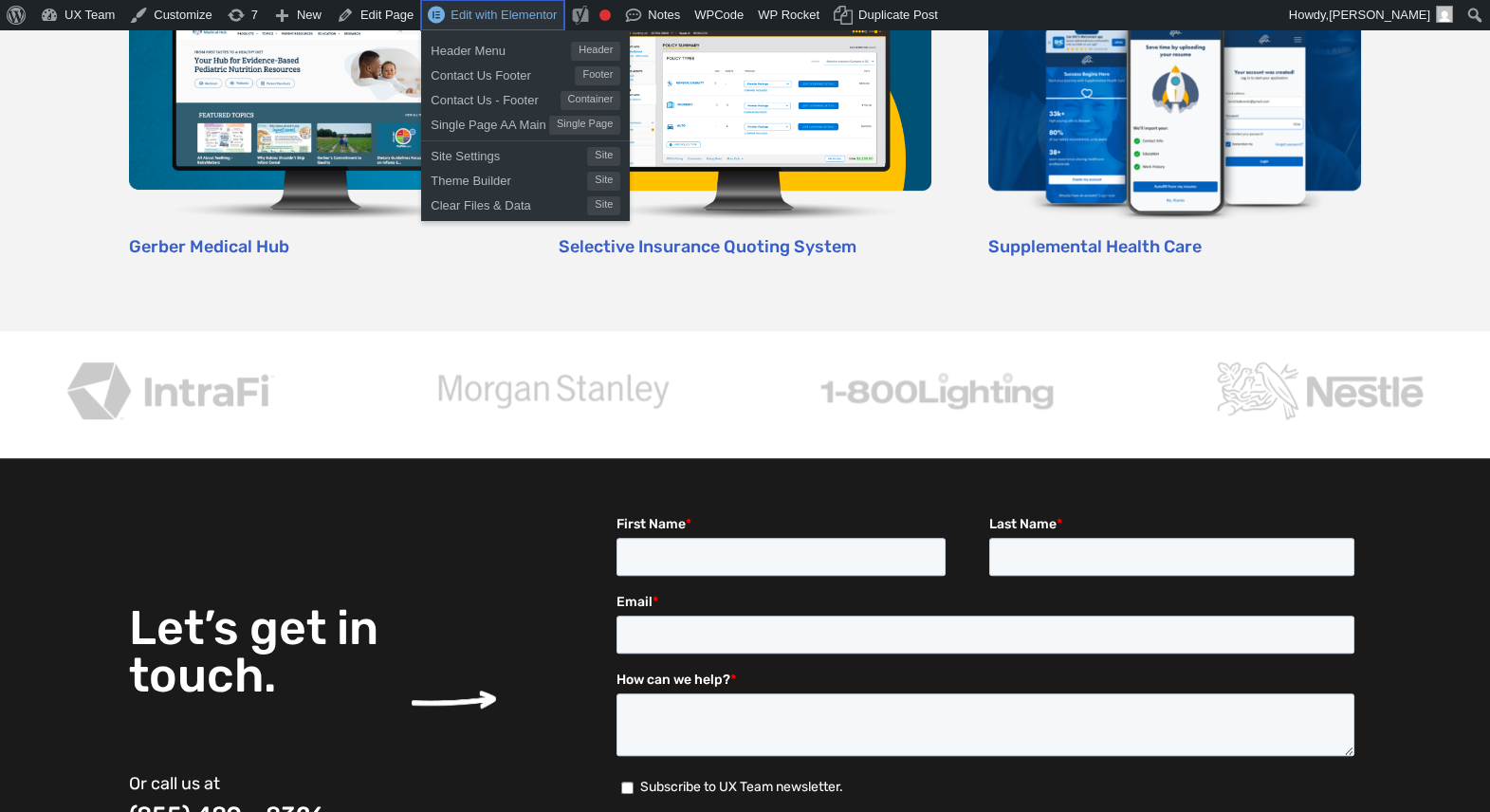
click at [480, 16] on span "Edit with Elementor" at bounding box center [503, 15] width 106 height 15
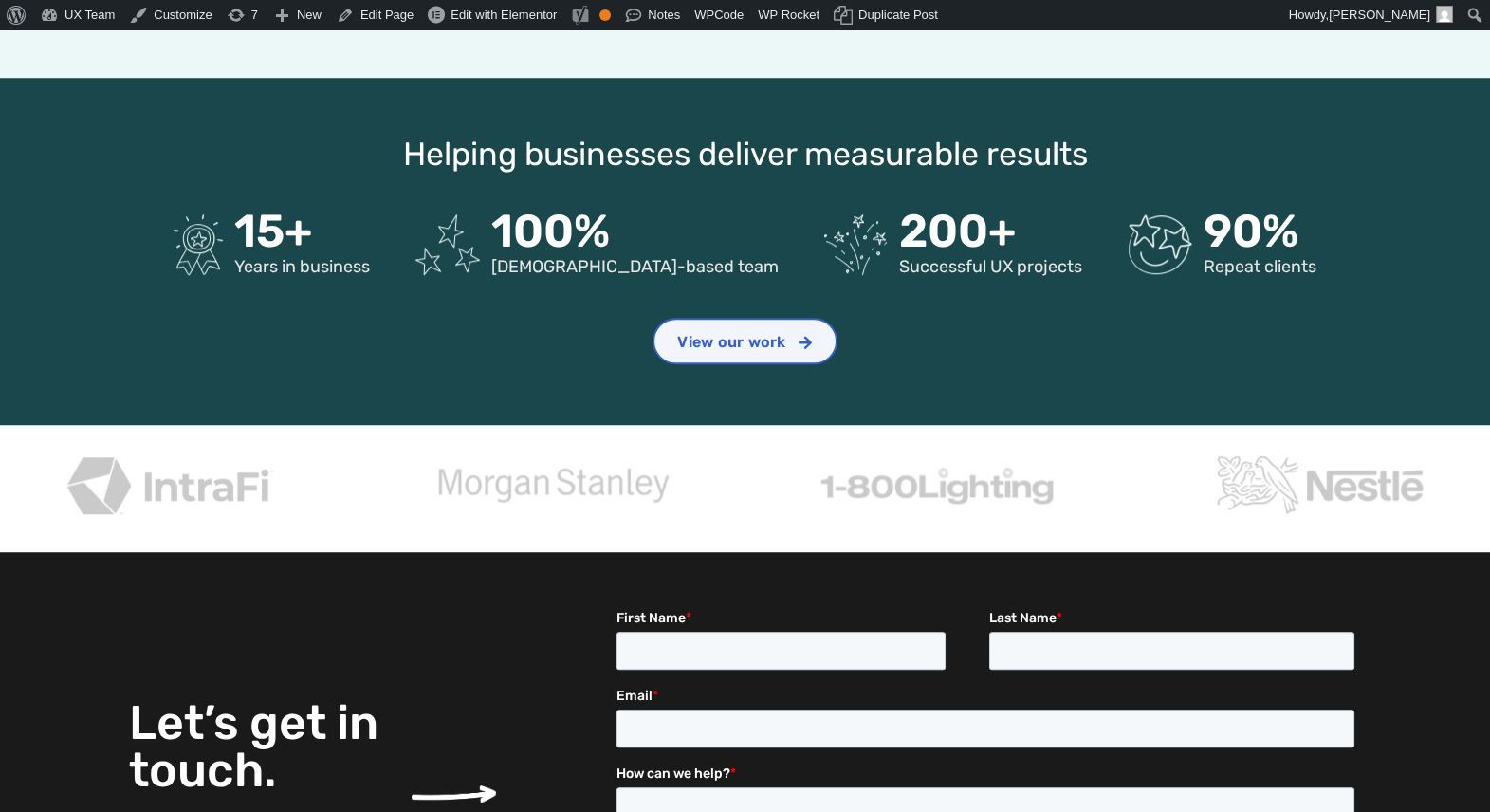
scroll to position [3444, 0]
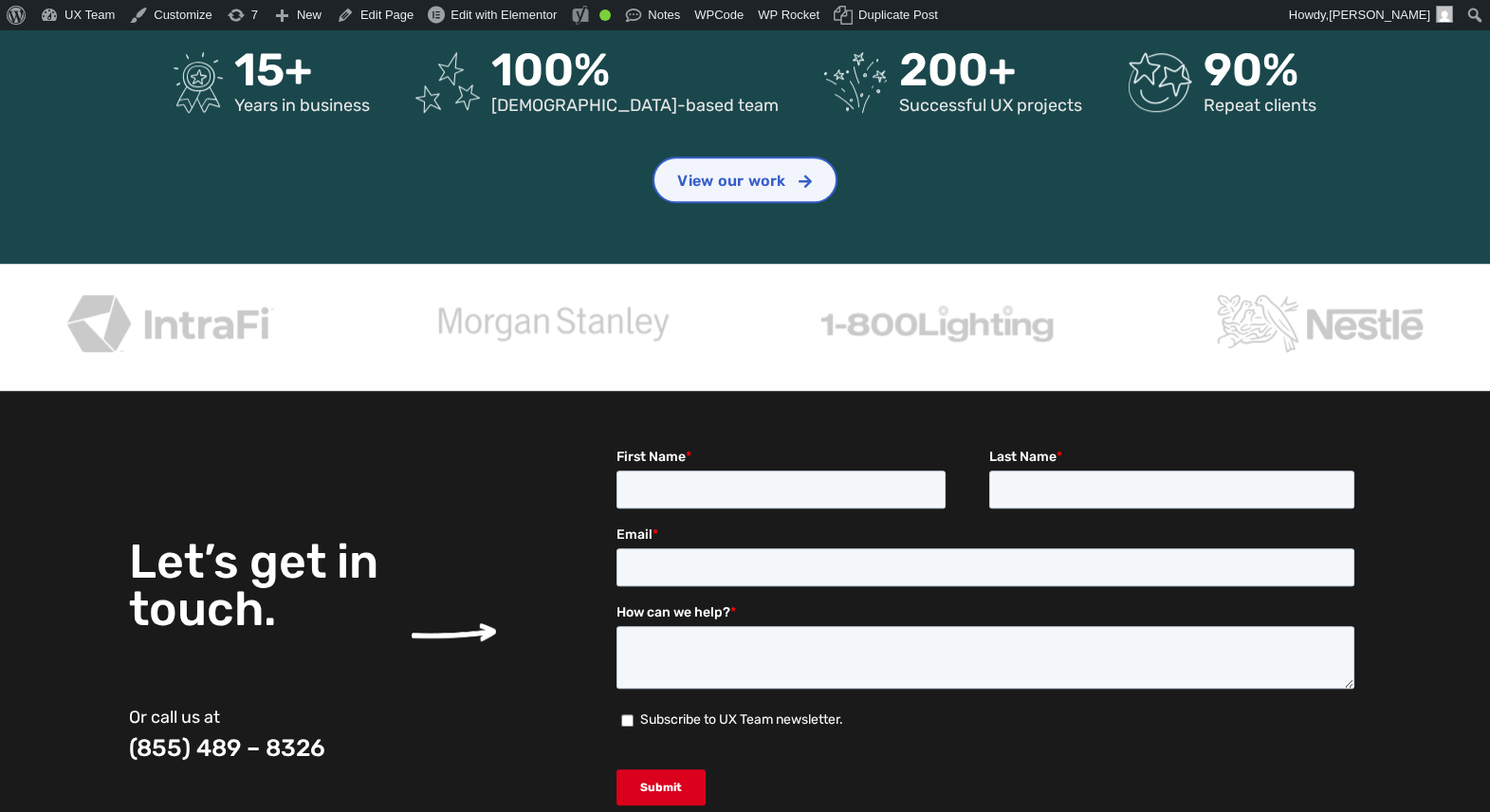
scroll to position [3796, 0]
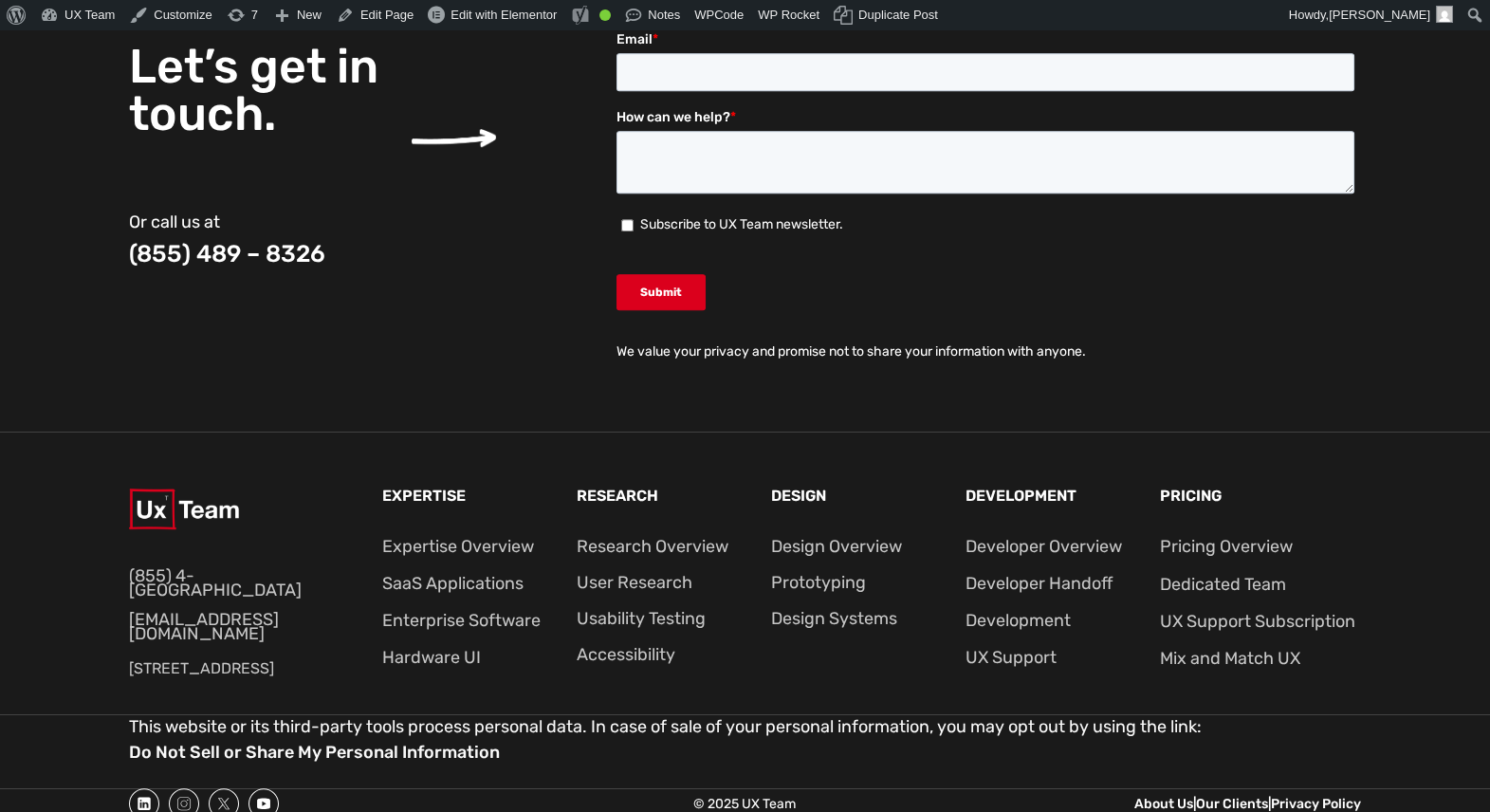
scroll to position [3360, 0]
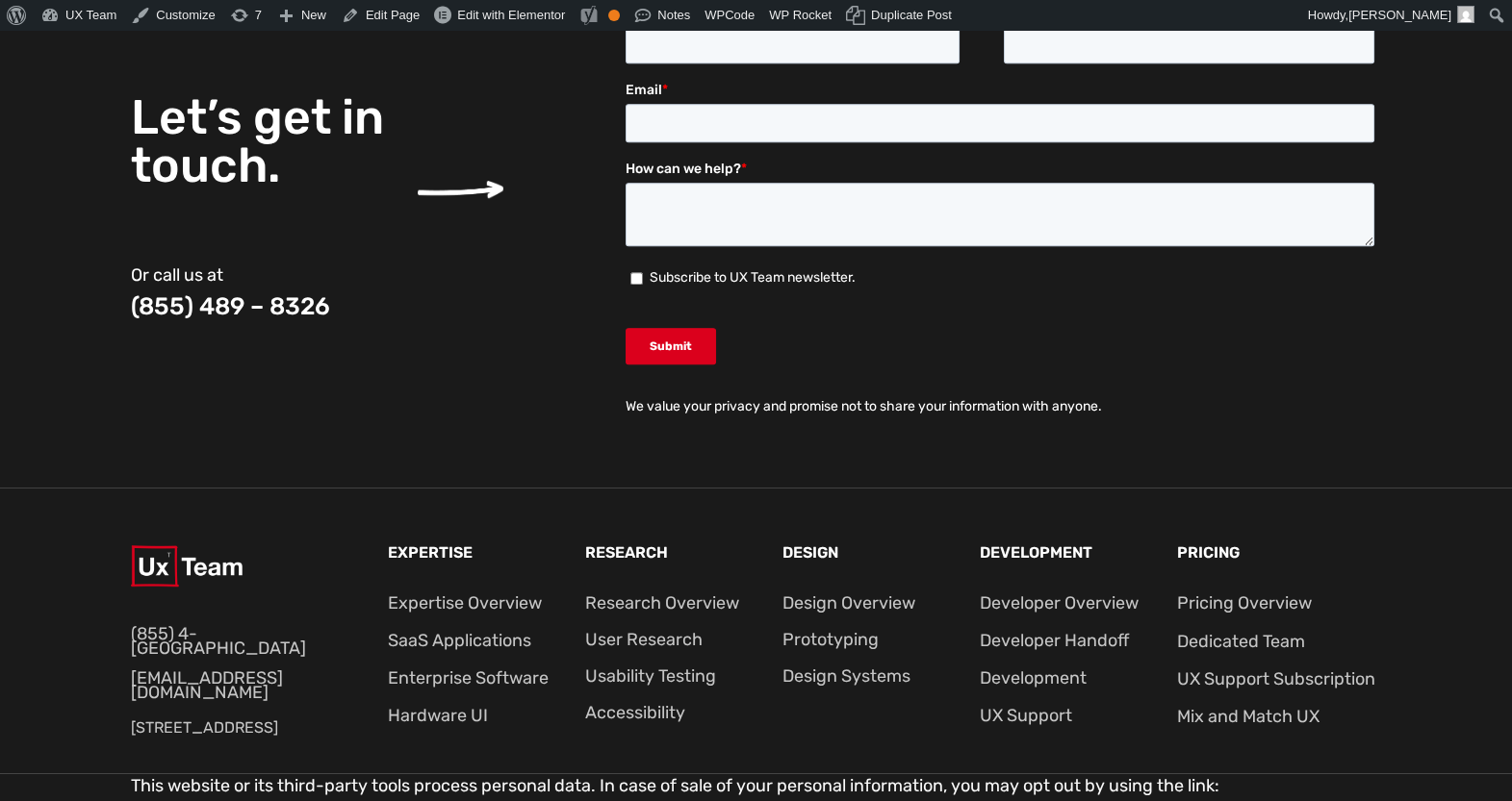
scroll to position [3611, 0]
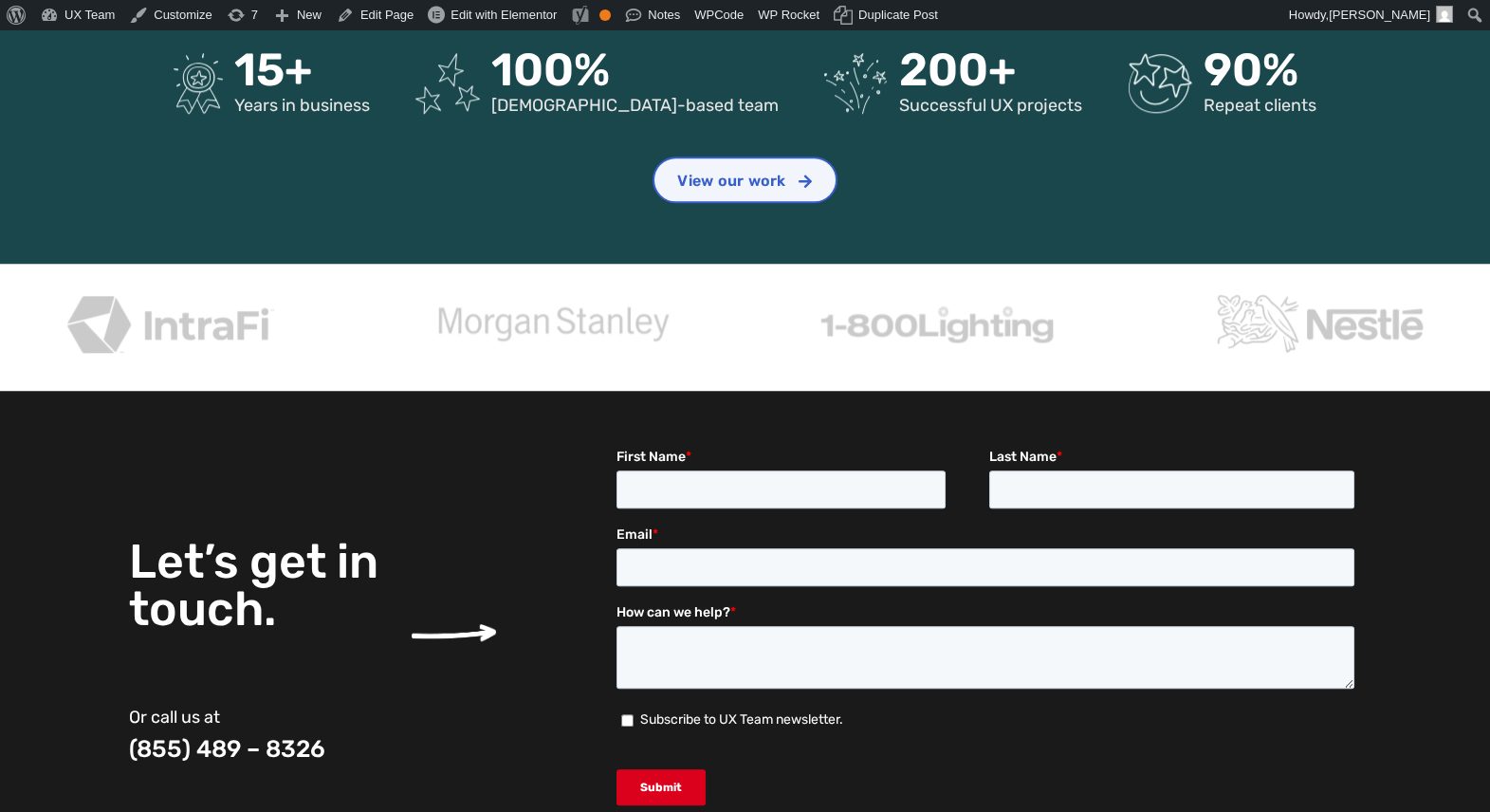
scroll to position [4015, 0]
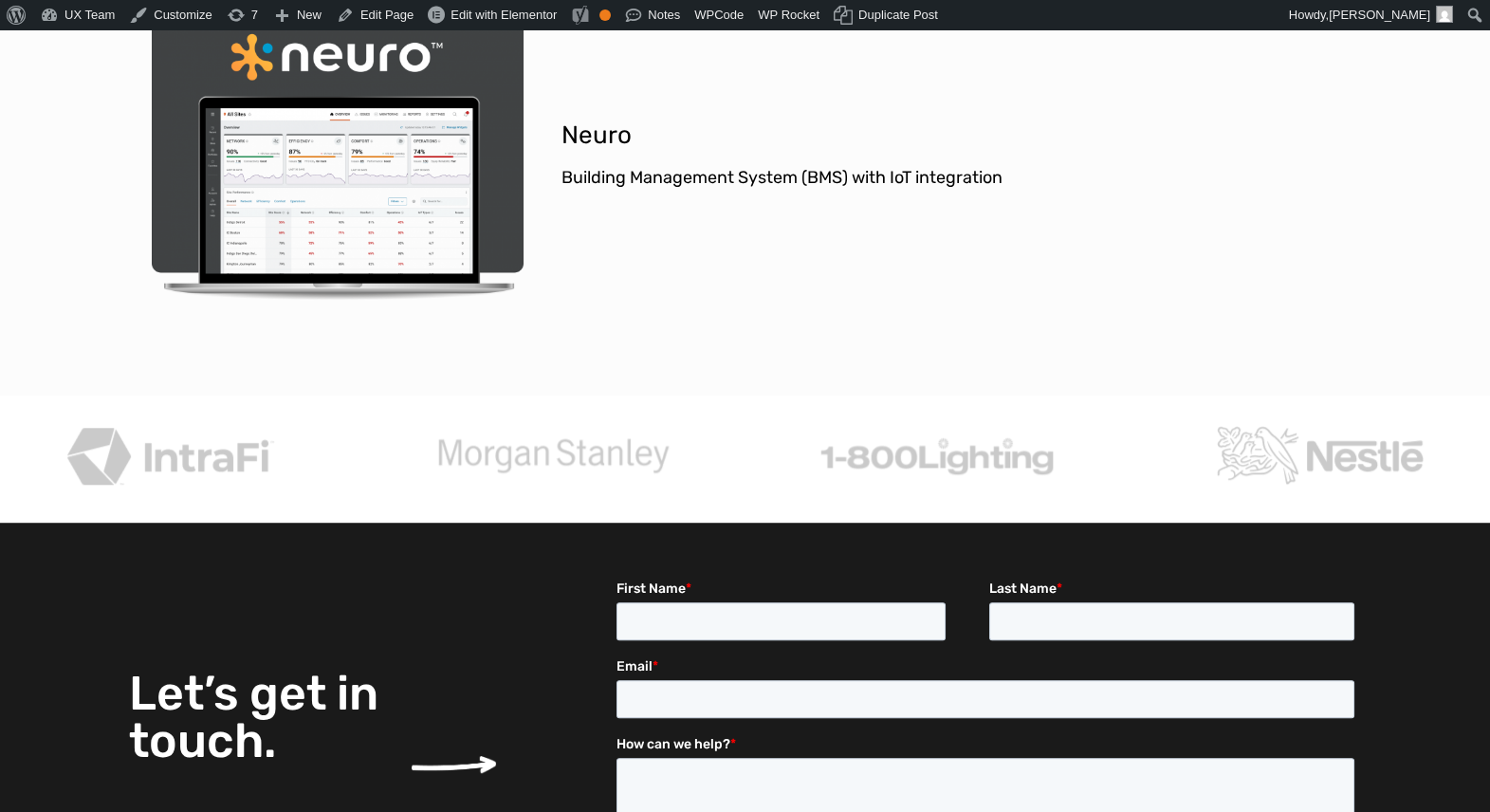
scroll to position [3069, 0]
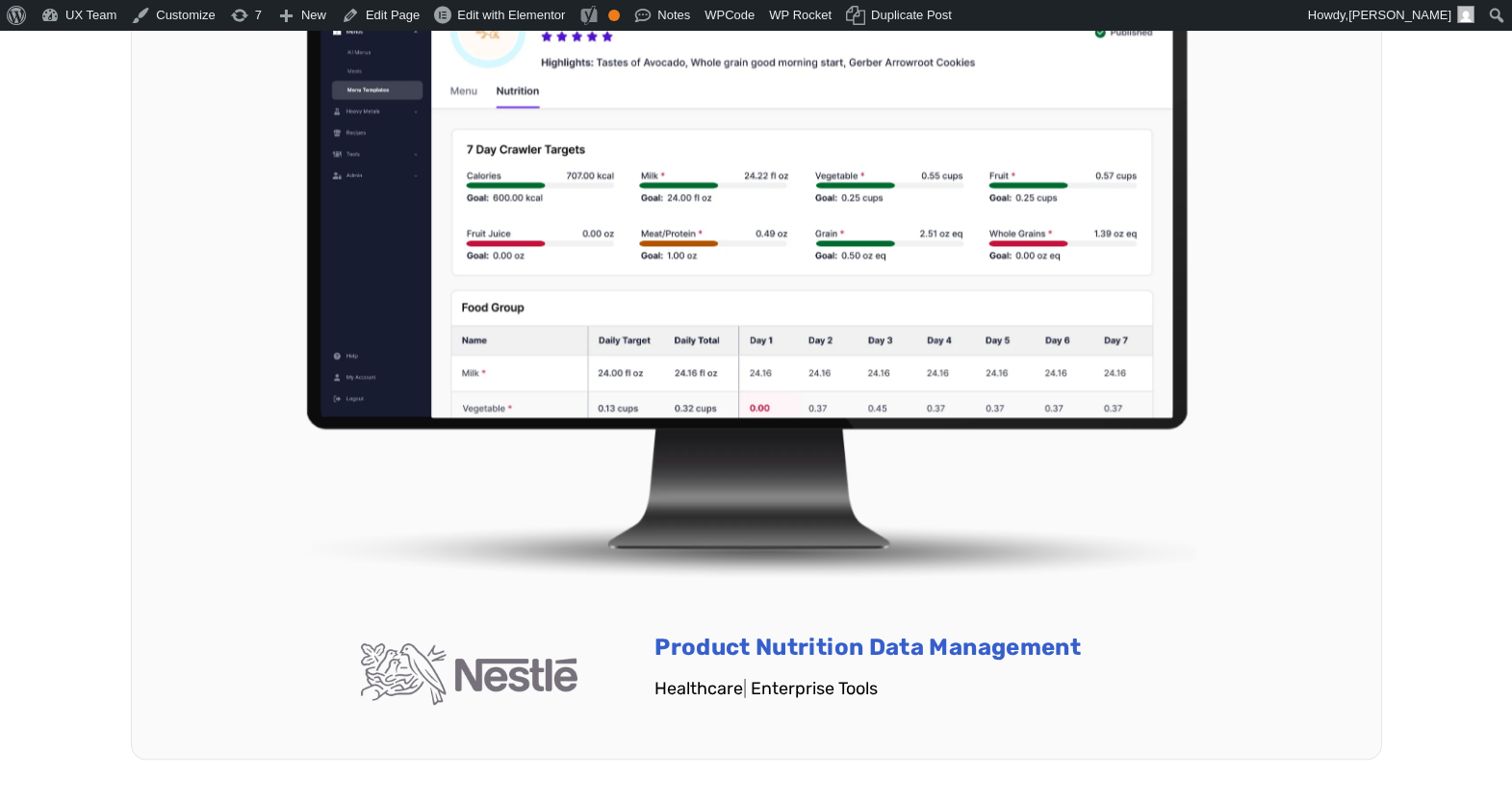
scroll to position [5274, 0]
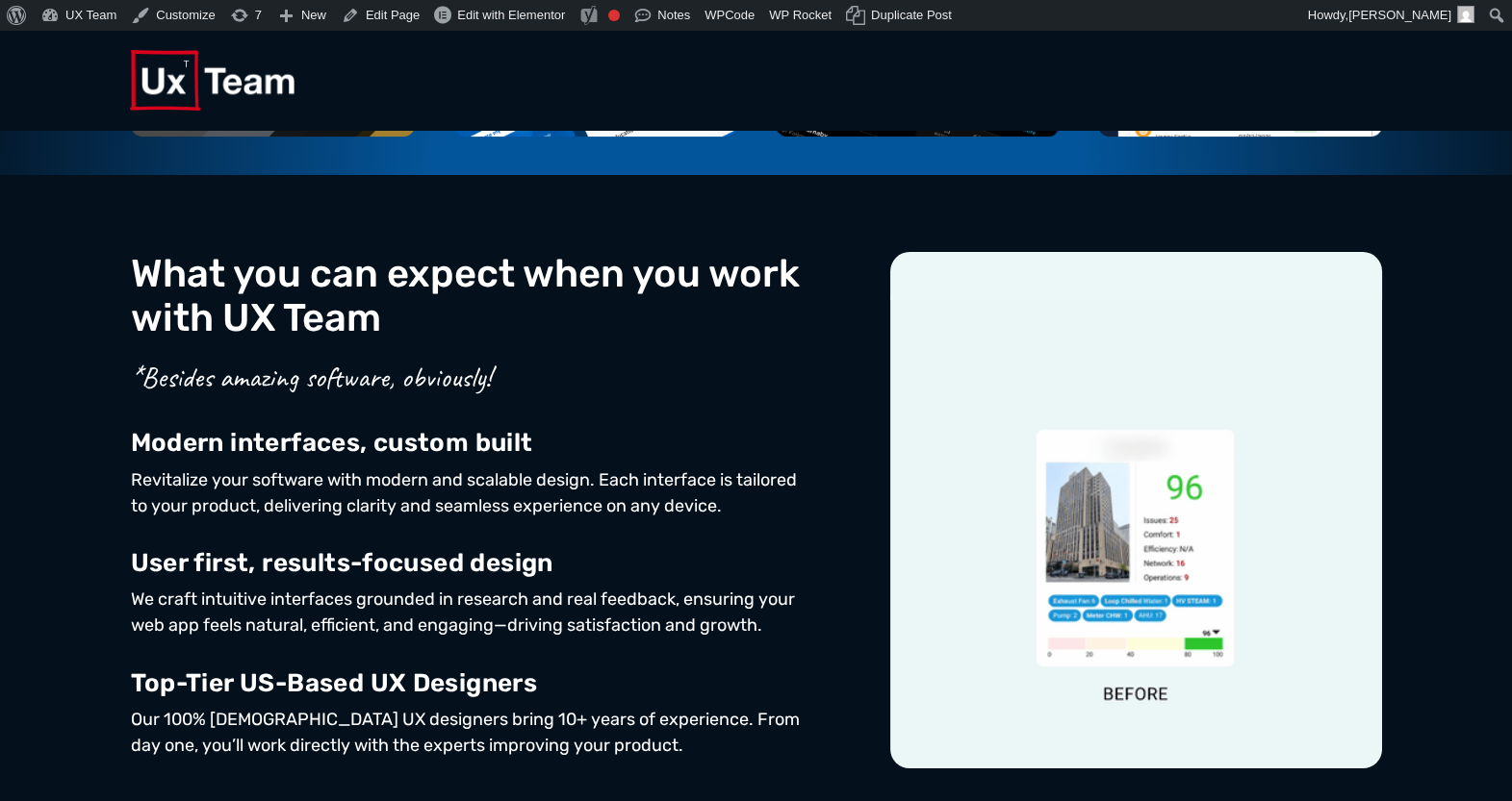
scroll to position [722, 0]
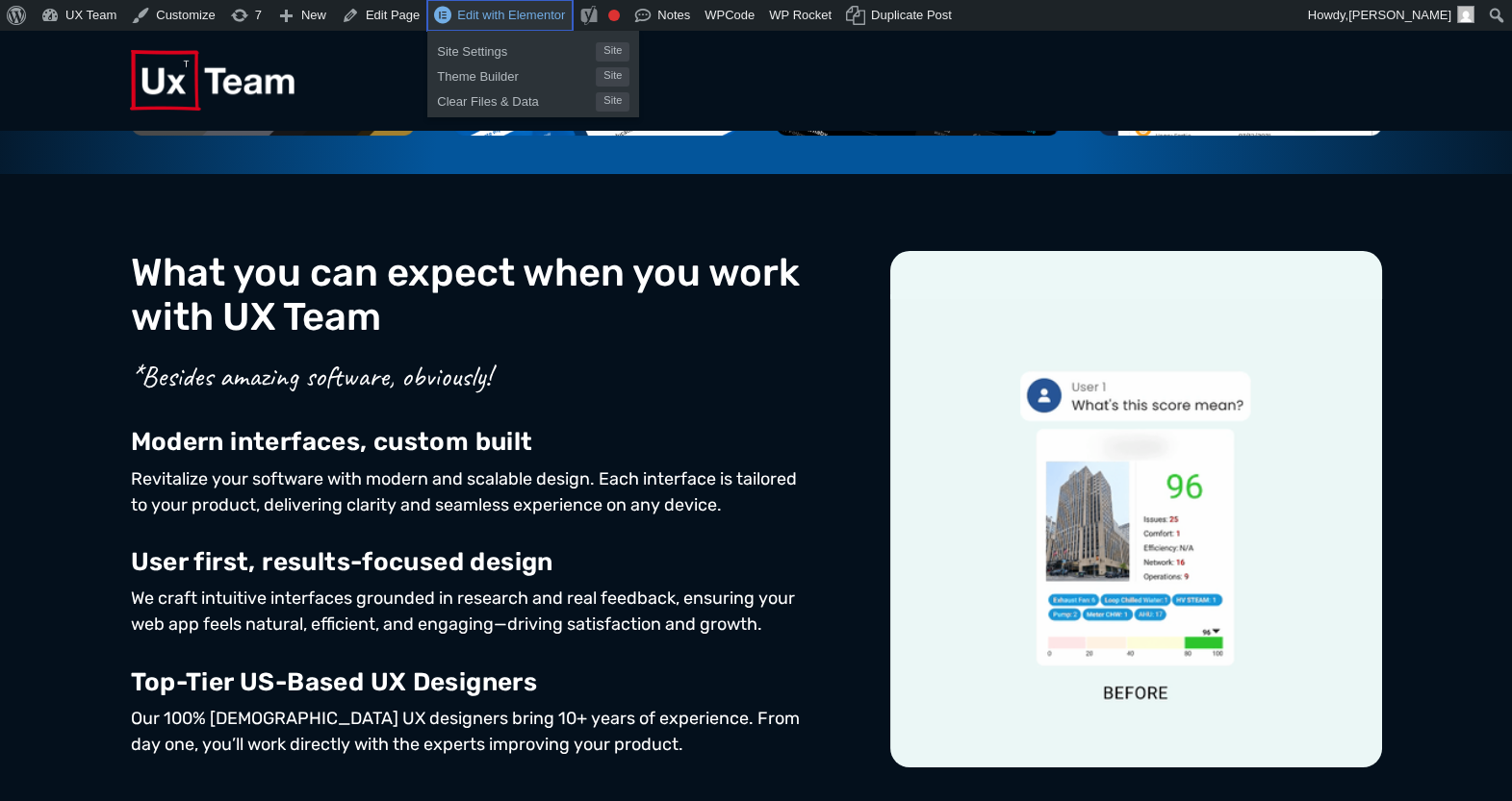
click at [512, 13] on span "Edit with Elementor" at bounding box center [511, 15] width 107 height 15
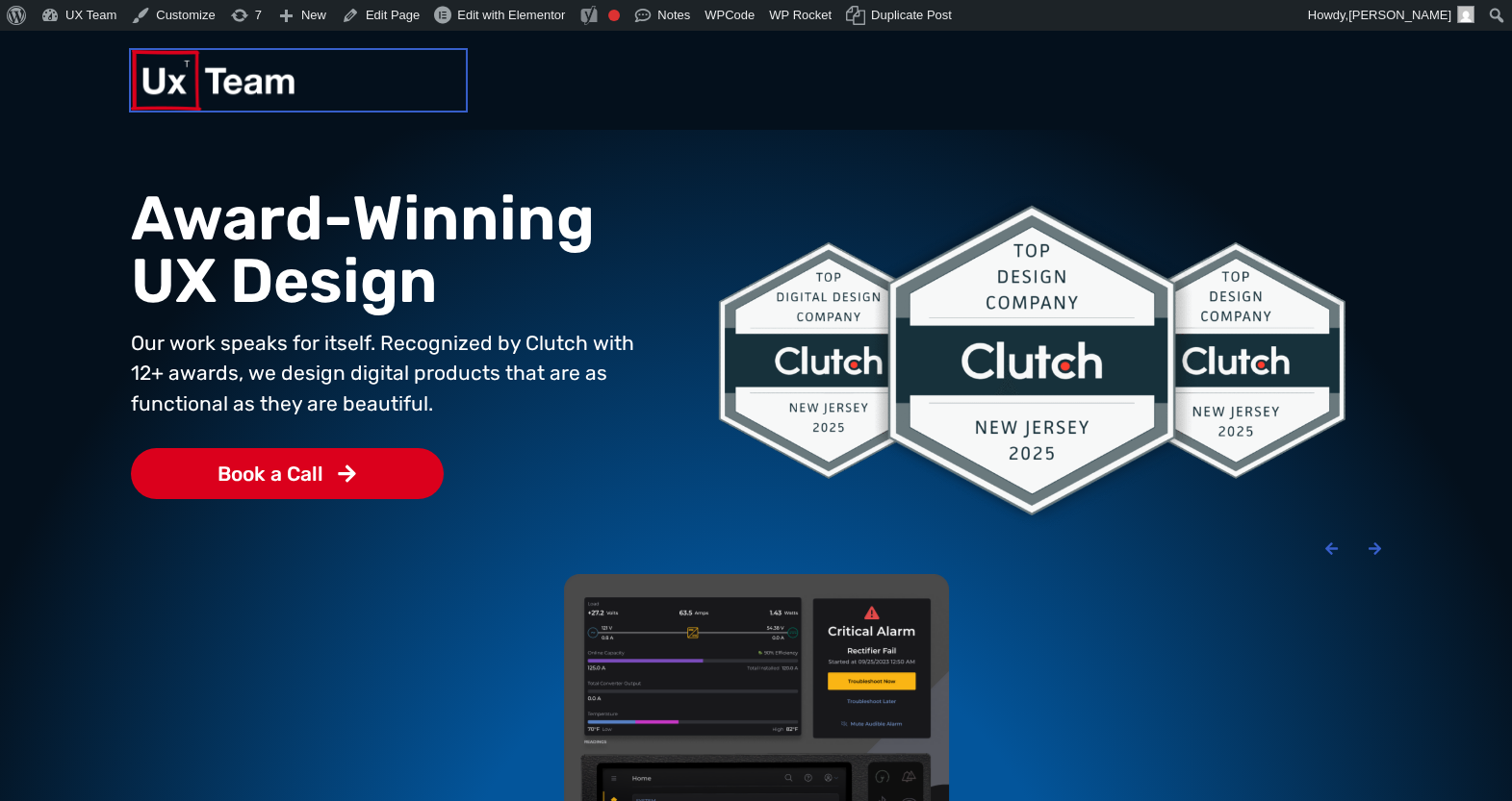
click at [224, 93] on img at bounding box center [213, 80] width 165 height 60
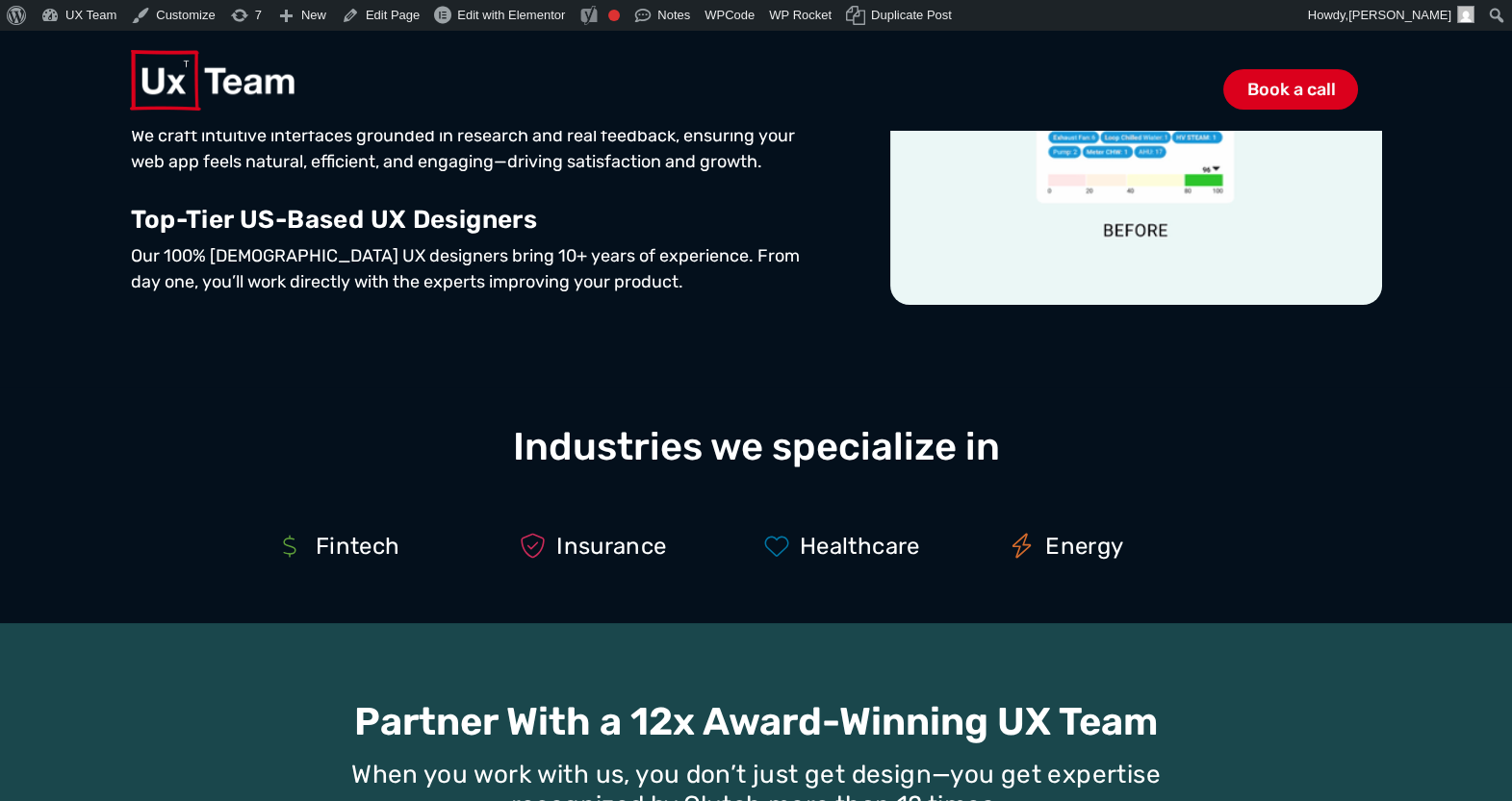
scroll to position [1320, 0]
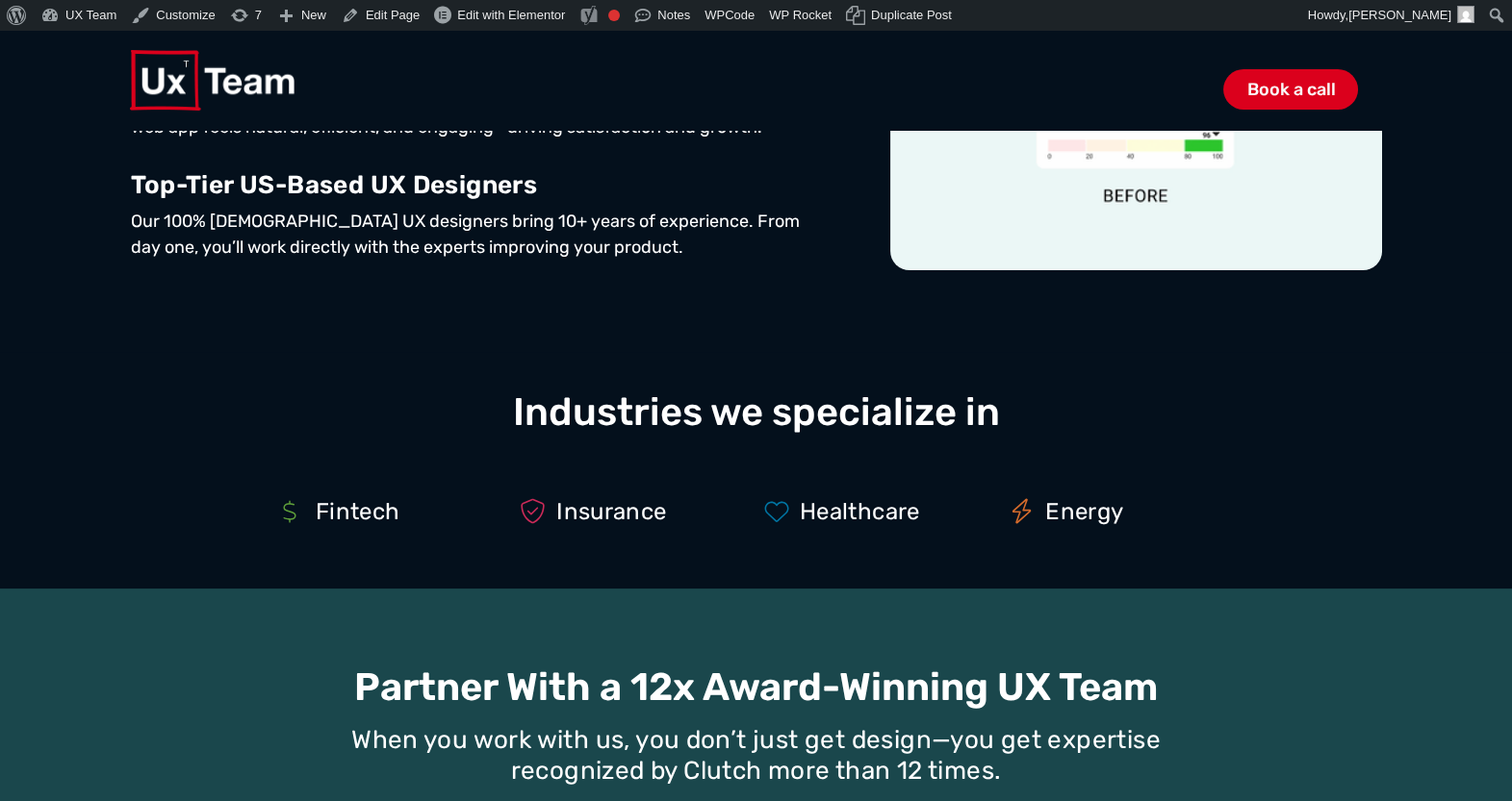
click at [240, 85] on div "Book a call" at bounding box center [755, 79] width 1251 height 98
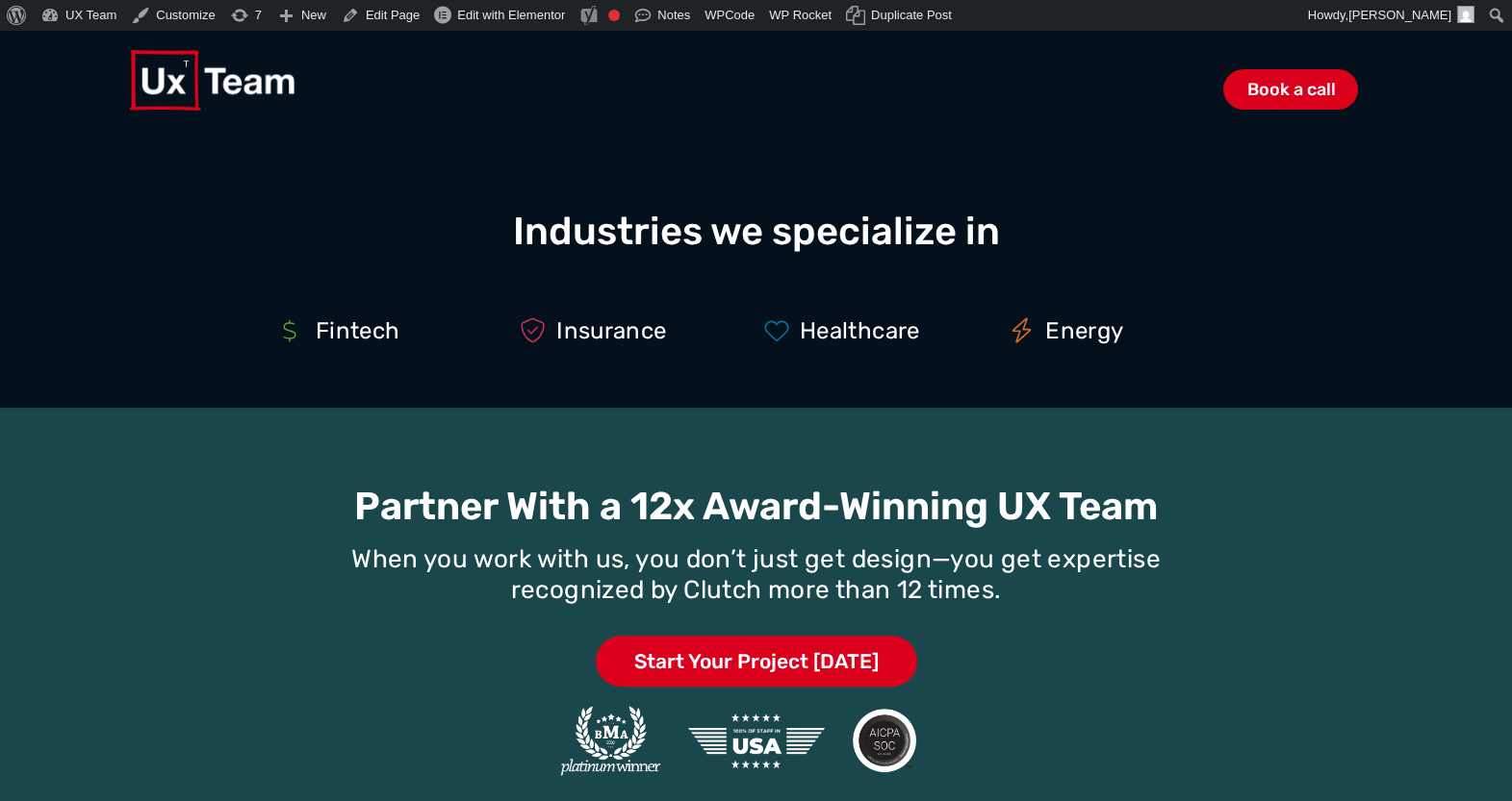
scroll to position [1548, 0]
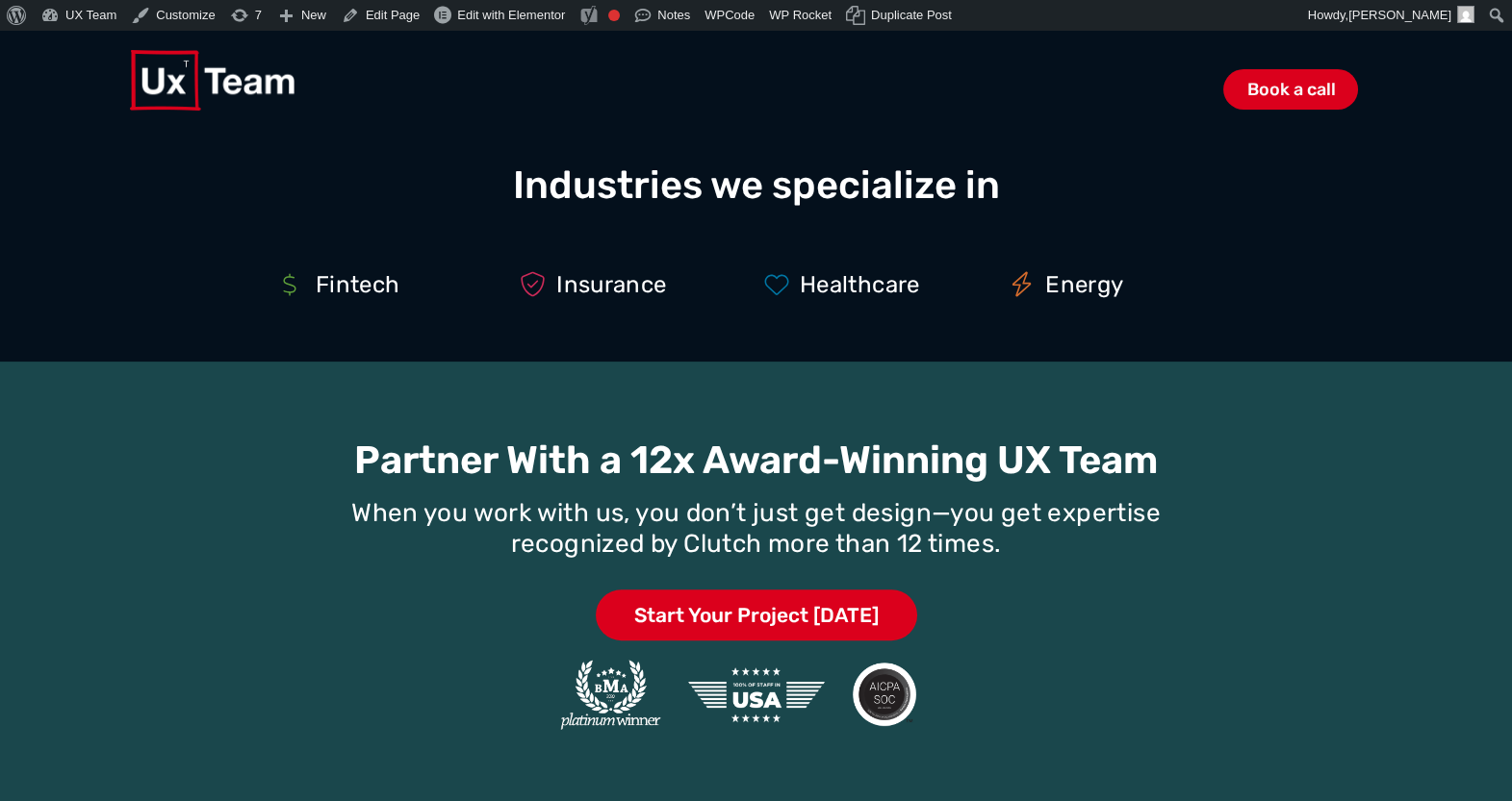
click at [247, 92] on div "Book a call" at bounding box center [755, 79] width 1251 height 98
click at [265, 88] on div "Book a call" at bounding box center [755, 79] width 1251 height 98
click at [259, 86] on div "Book a call" at bounding box center [755, 79] width 1251 height 98
click at [181, 84] on div "Book a call" at bounding box center [755, 79] width 1251 height 98
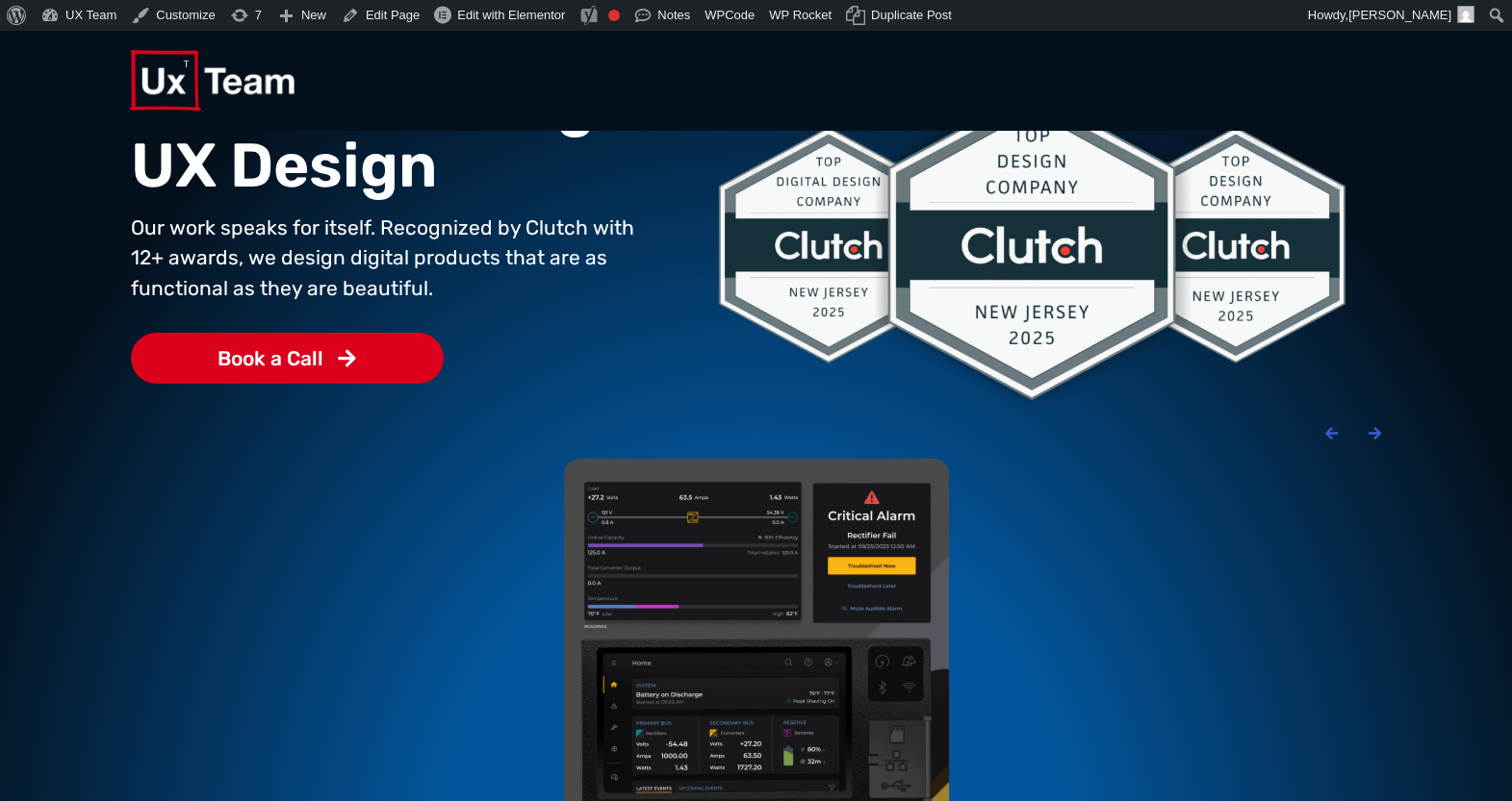
scroll to position [0, 0]
